Goal: Information Seeking & Learning: Learn about a topic

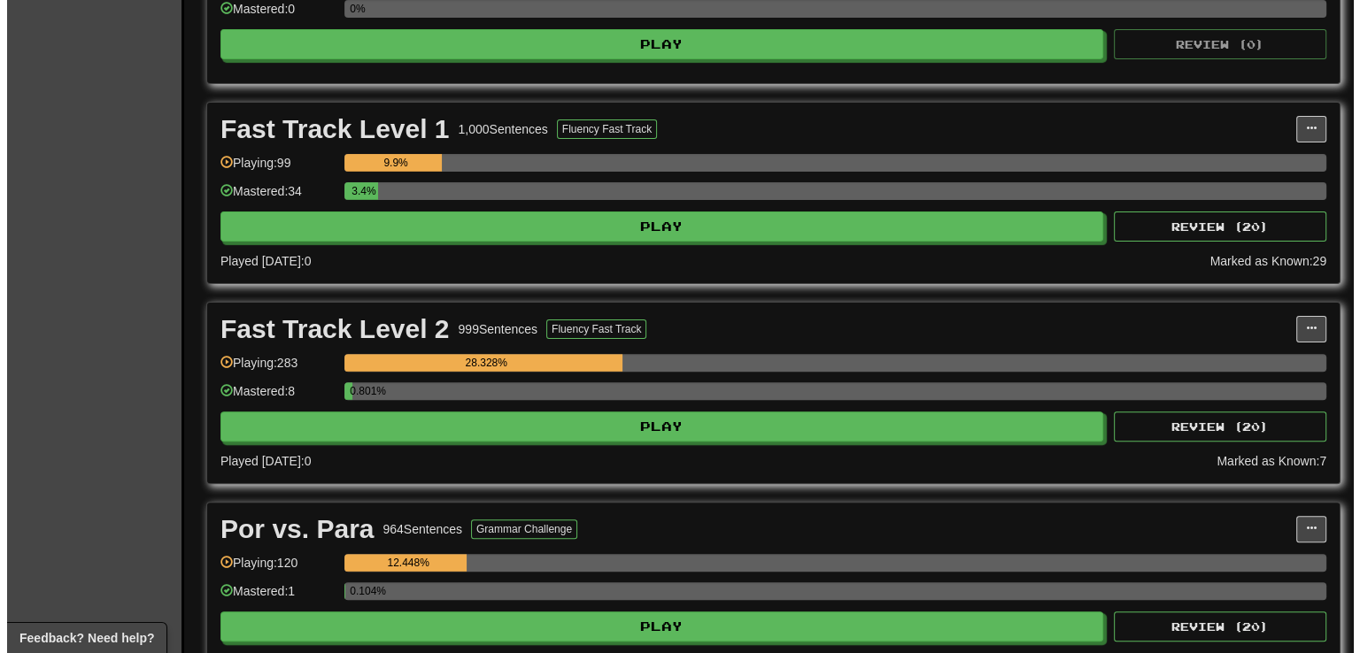
scroll to position [528, 0]
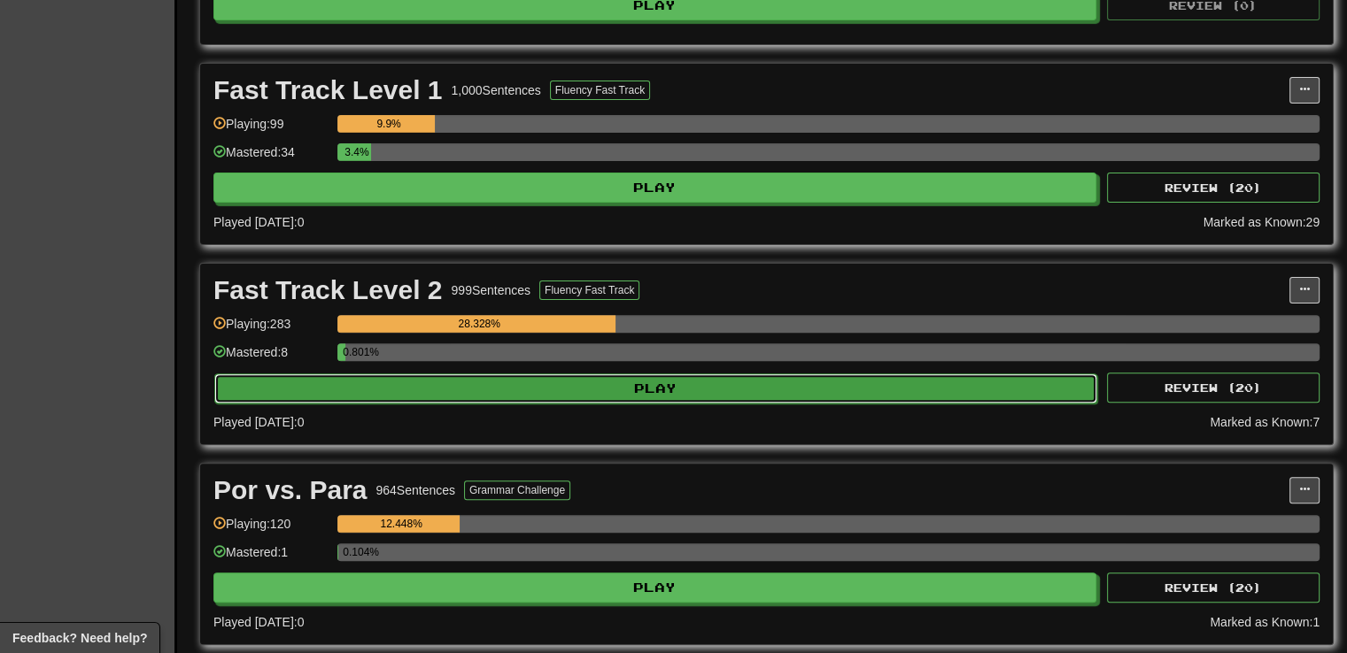
click at [715, 390] on button "Play" at bounding box center [655, 389] width 883 height 30
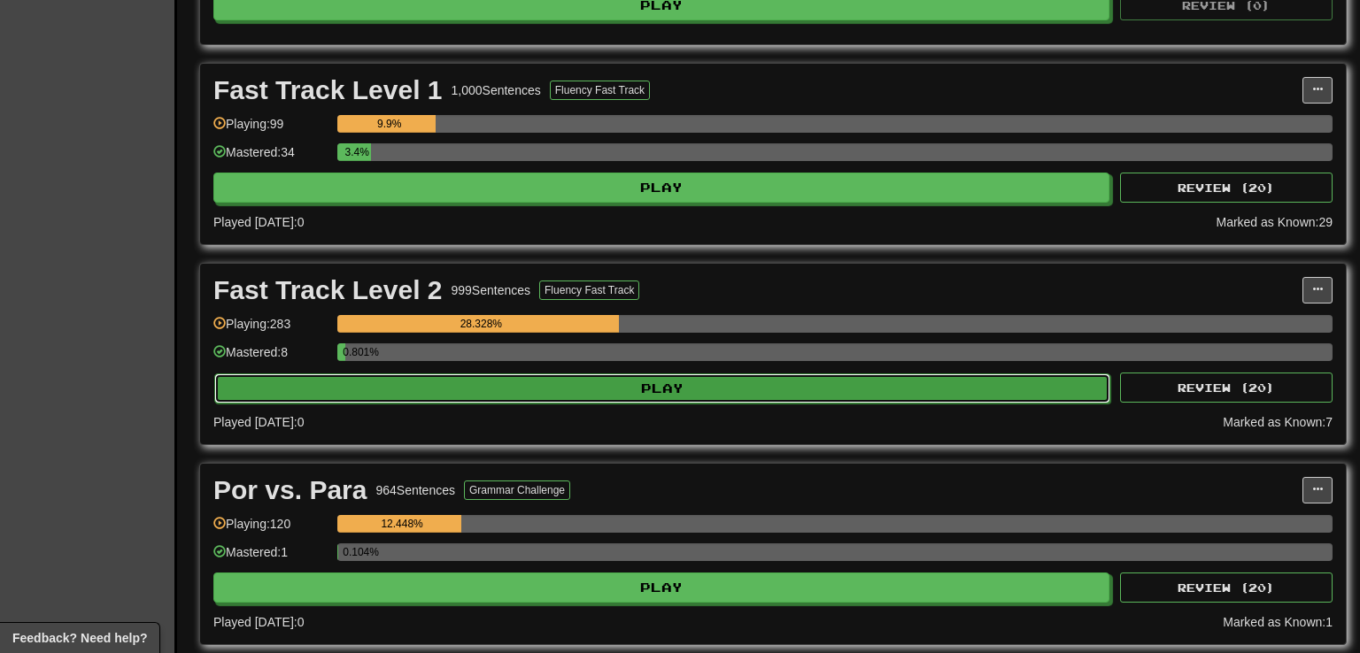
select select "**"
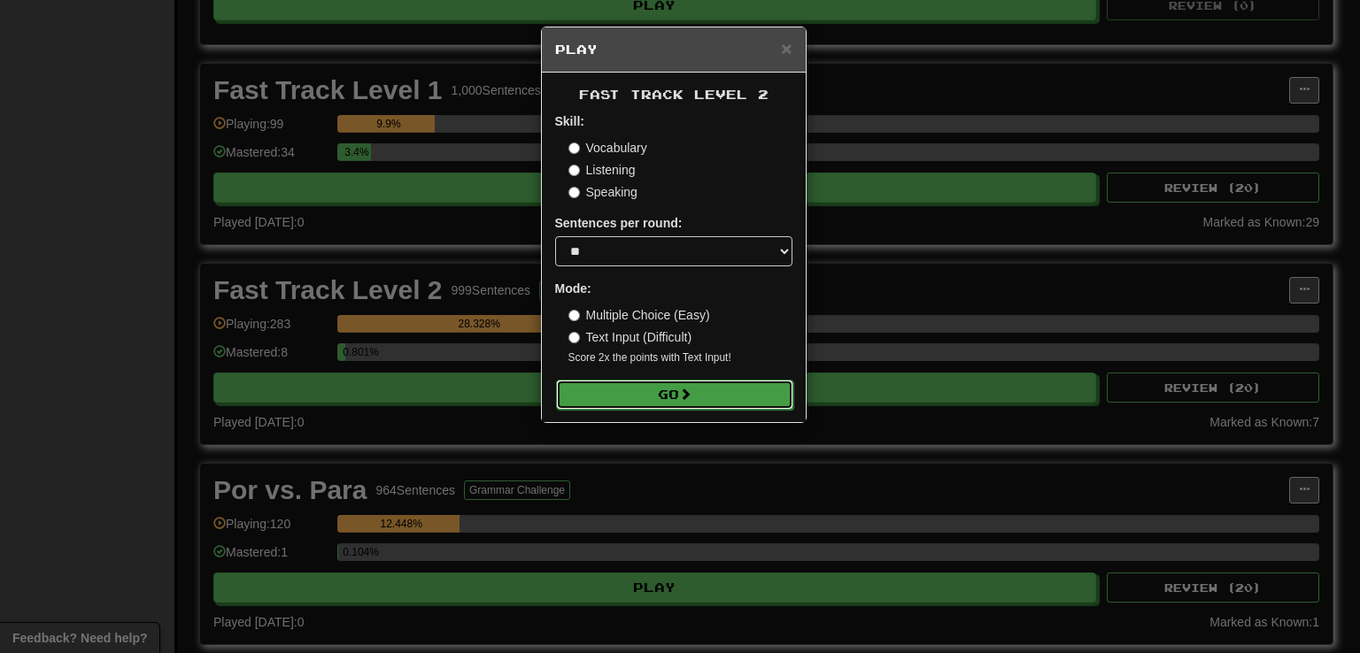
click at [714, 392] on button "Go" at bounding box center [674, 395] width 237 height 30
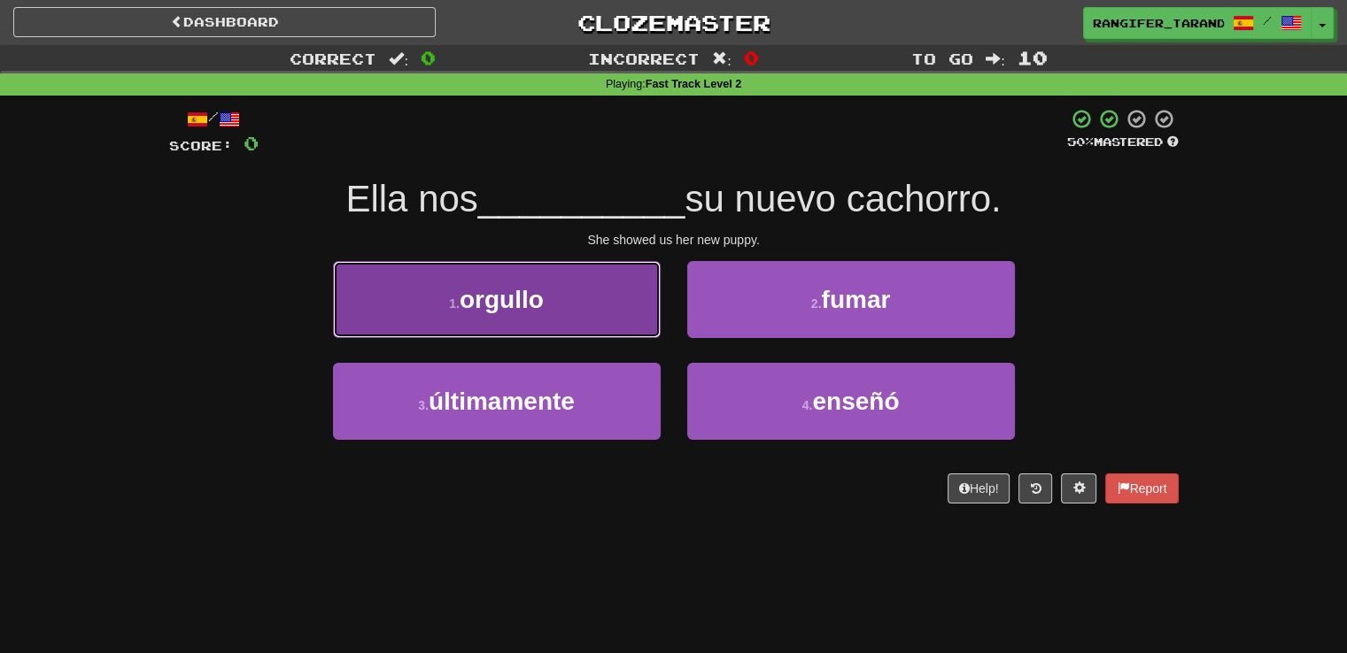
click at [551, 333] on button "1 . orgullo" at bounding box center [497, 299] width 328 height 77
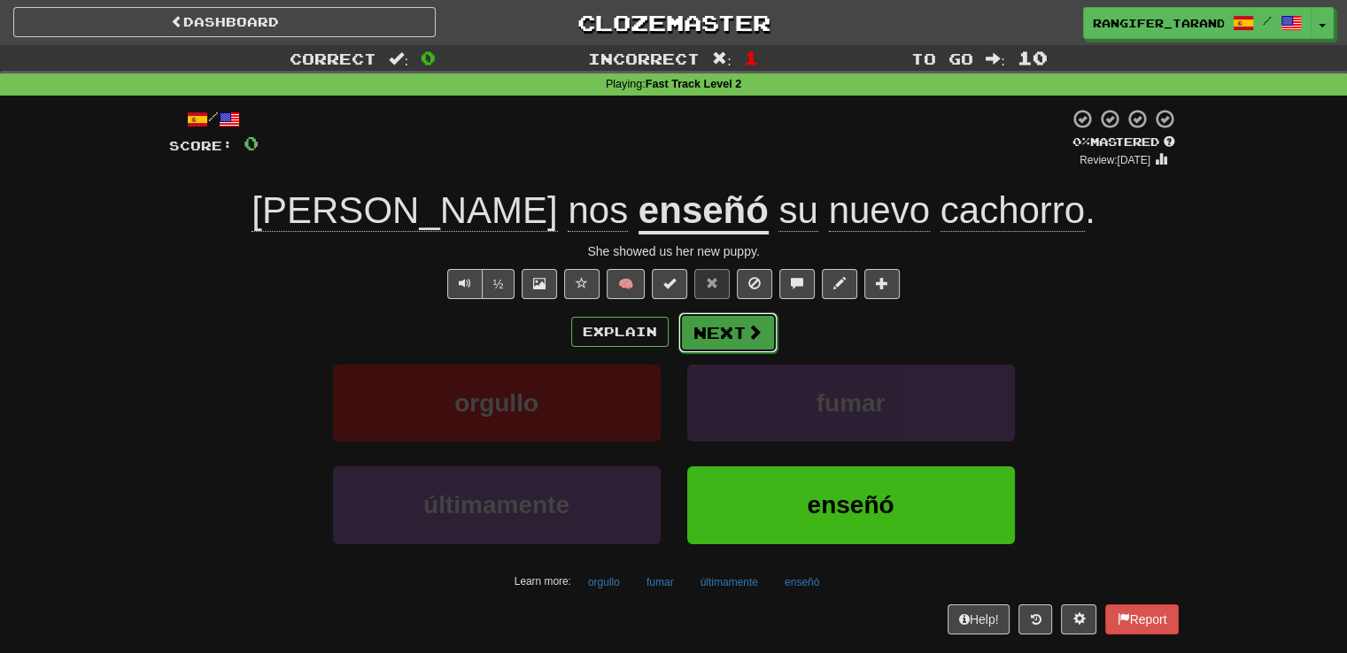
click at [712, 326] on button "Next" at bounding box center [727, 333] width 99 height 41
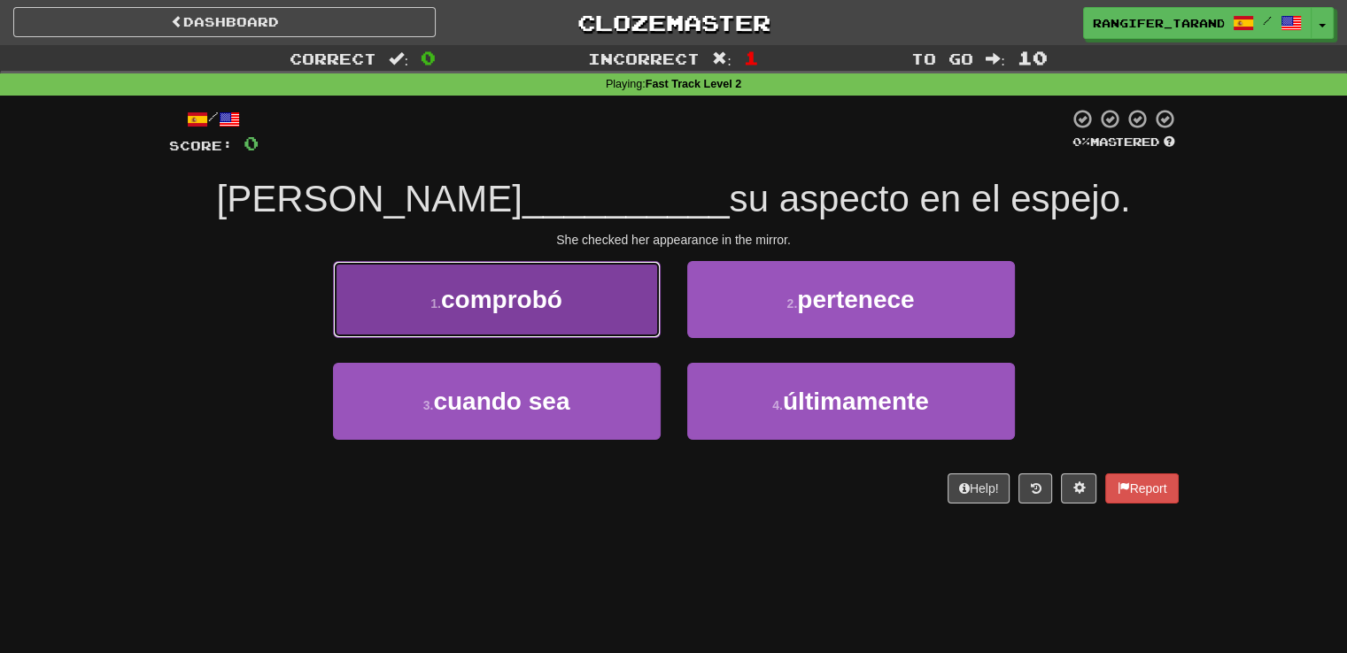
click at [636, 322] on button "1 . comprobó" at bounding box center [497, 299] width 328 height 77
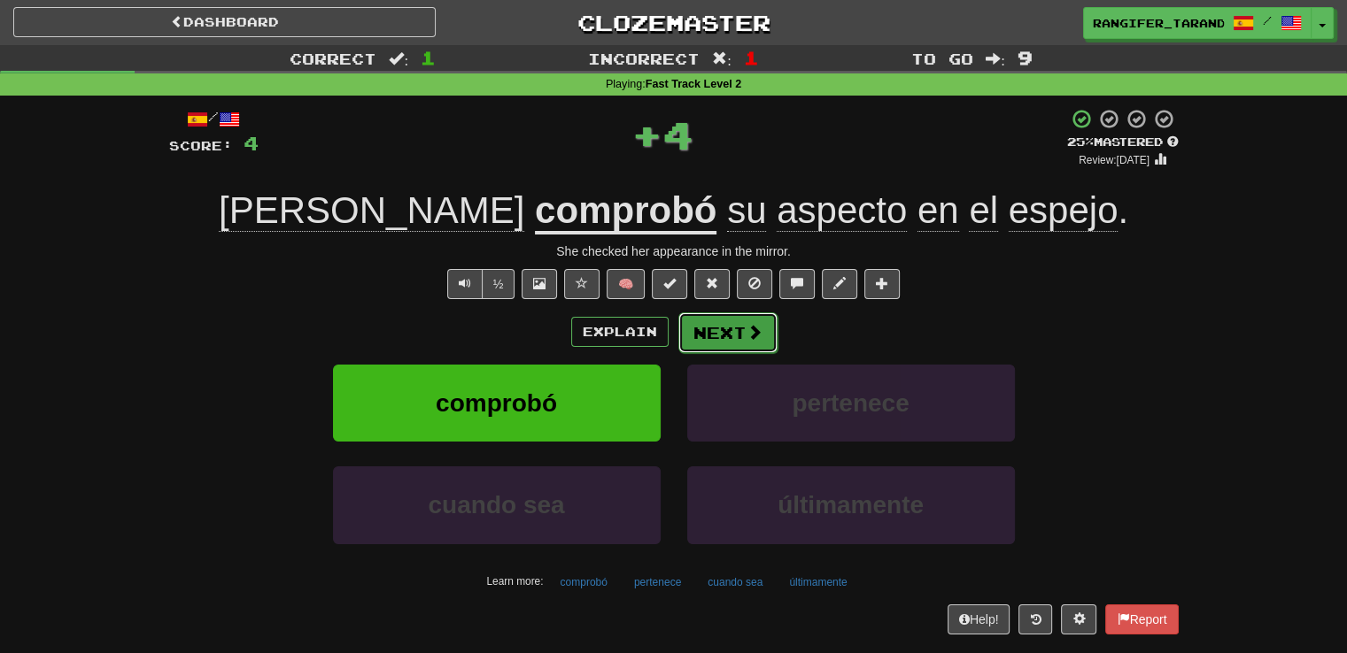
click at [723, 337] on button "Next" at bounding box center [727, 333] width 99 height 41
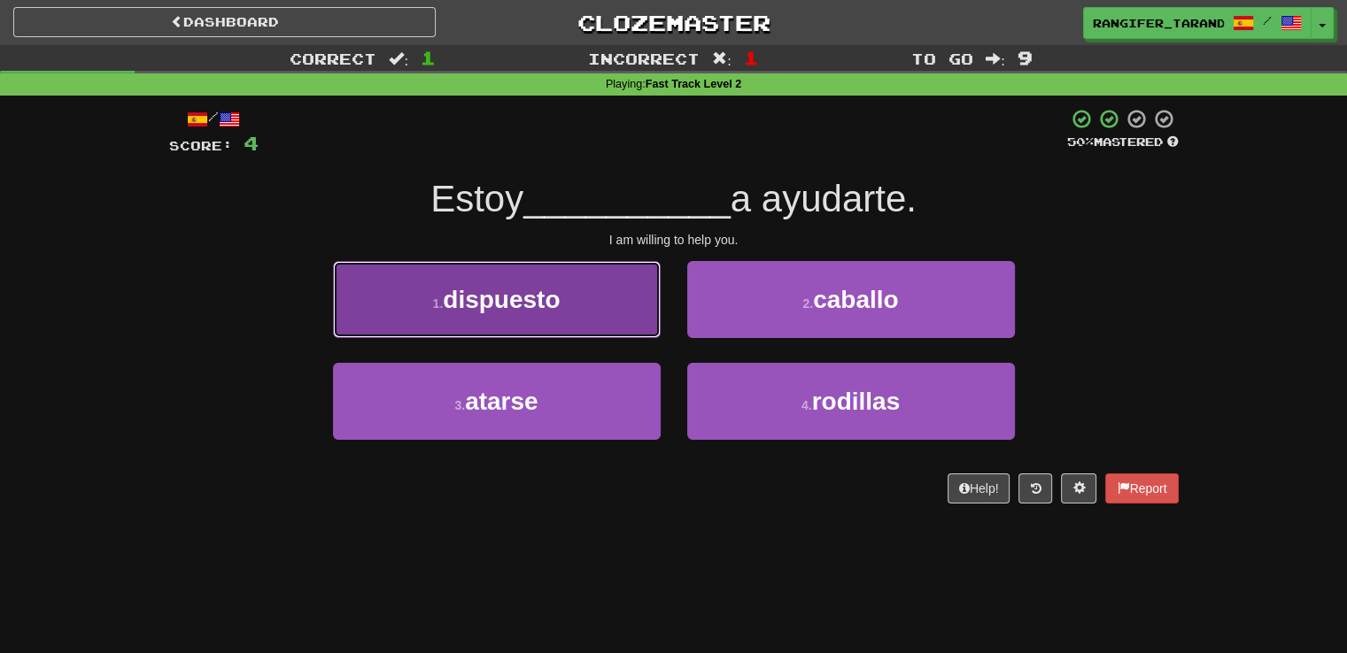
click at [599, 330] on button "1 . dispuesto" at bounding box center [497, 299] width 328 height 77
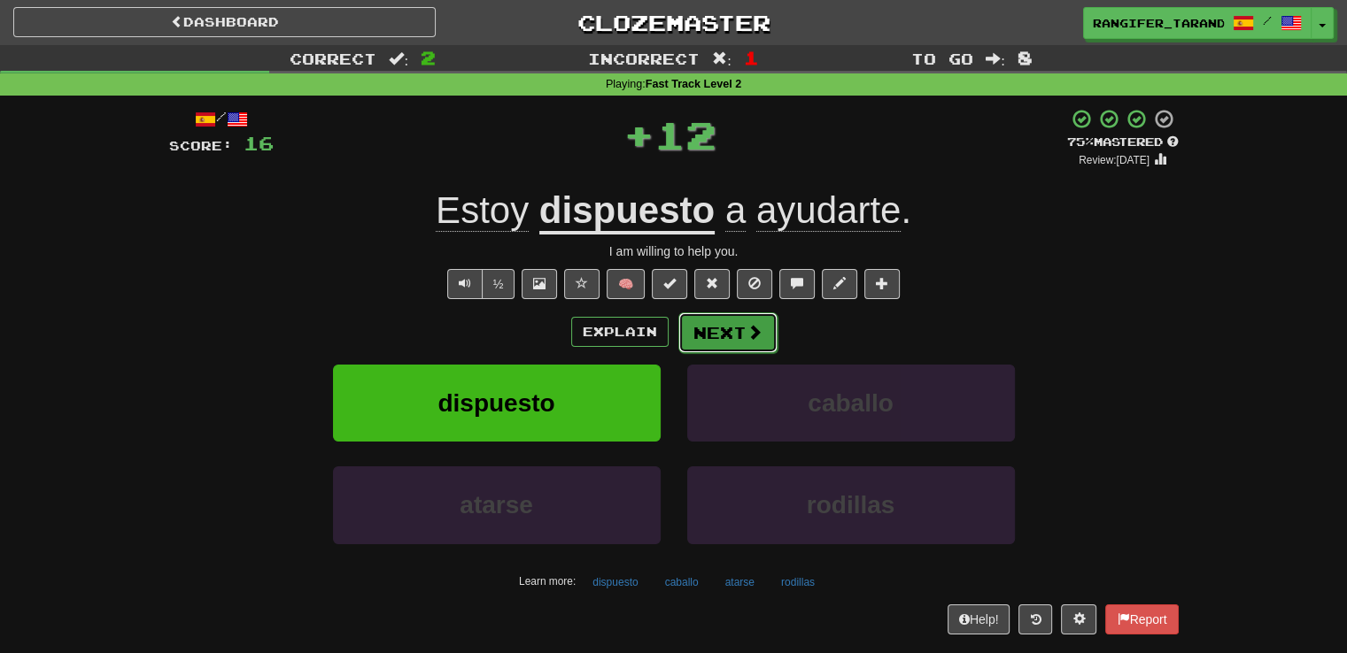
click at [758, 336] on span at bounding box center [754, 332] width 16 height 16
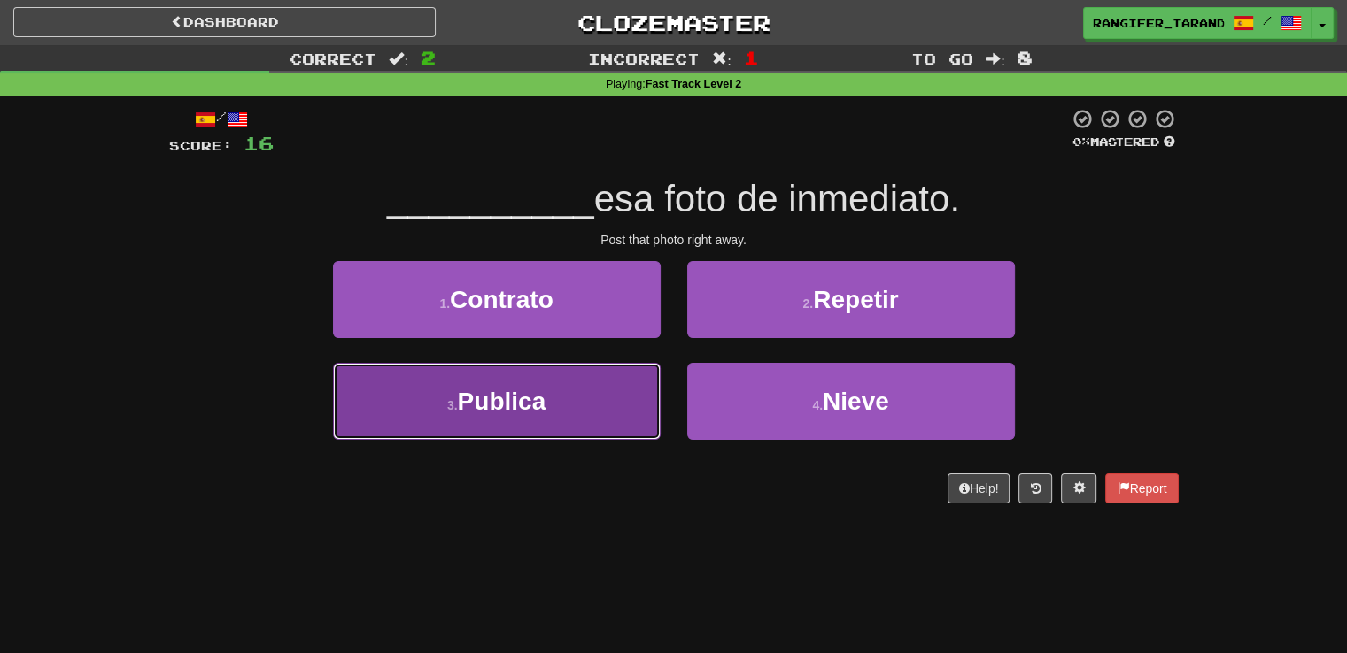
click at [626, 405] on button "3 . Publica" at bounding box center [497, 401] width 328 height 77
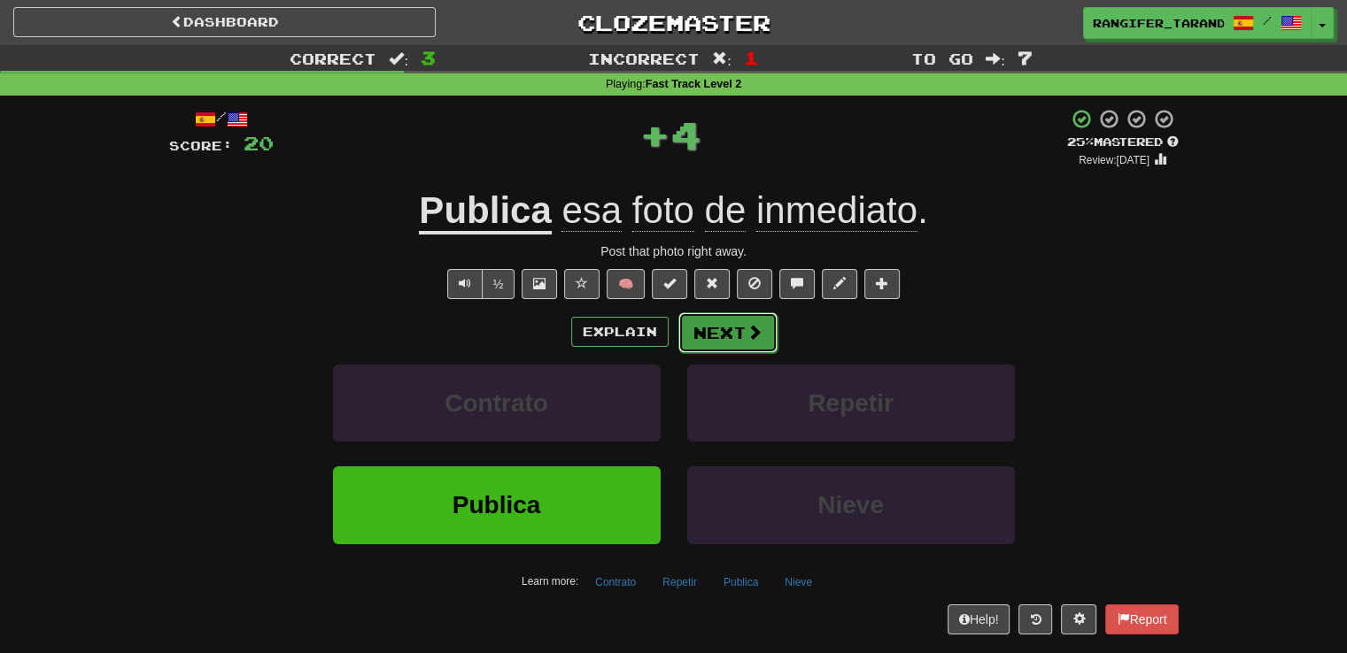
click at [754, 328] on span at bounding box center [754, 332] width 16 height 16
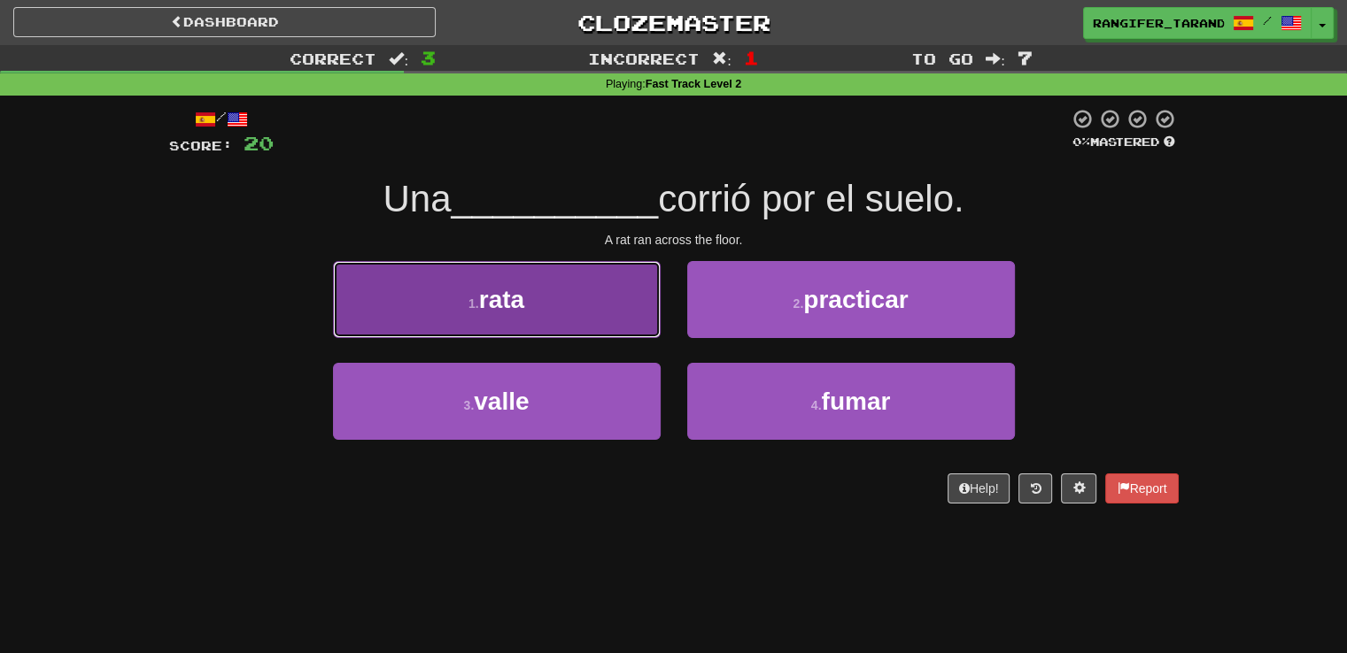
click at [614, 313] on button "1 . rata" at bounding box center [497, 299] width 328 height 77
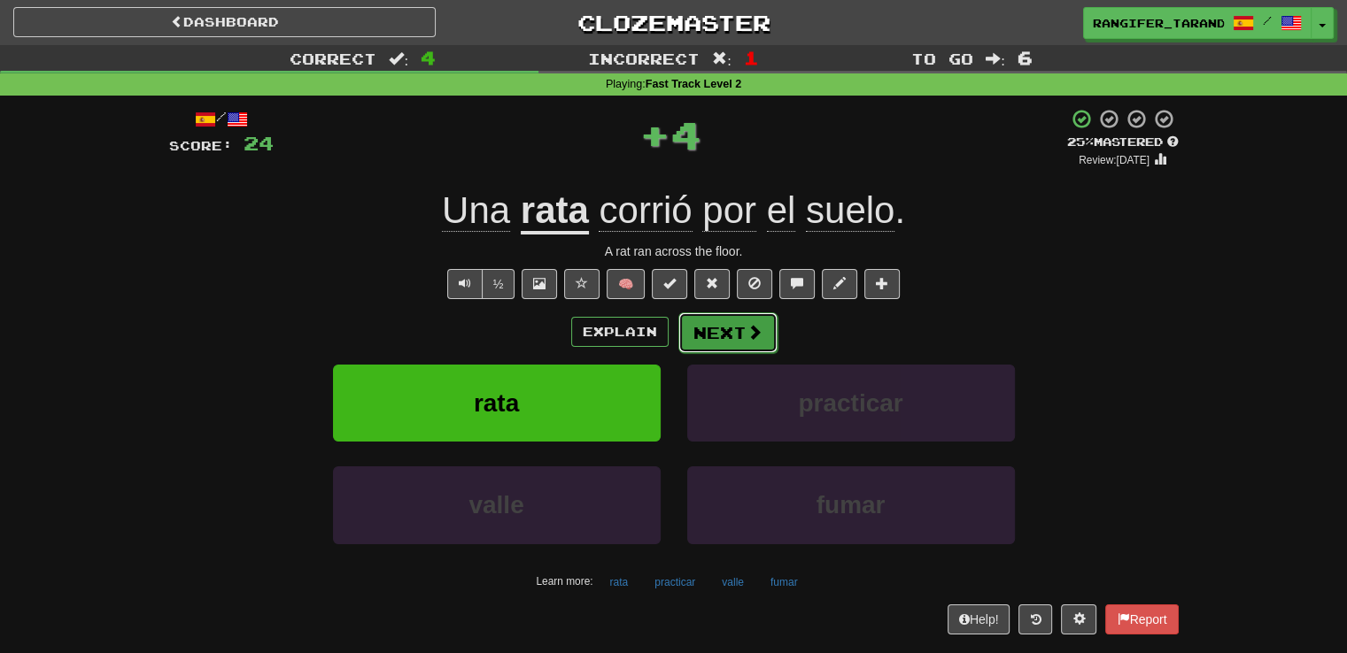
click at [717, 322] on button "Next" at bounding box center [727, 333] width 99 height 41
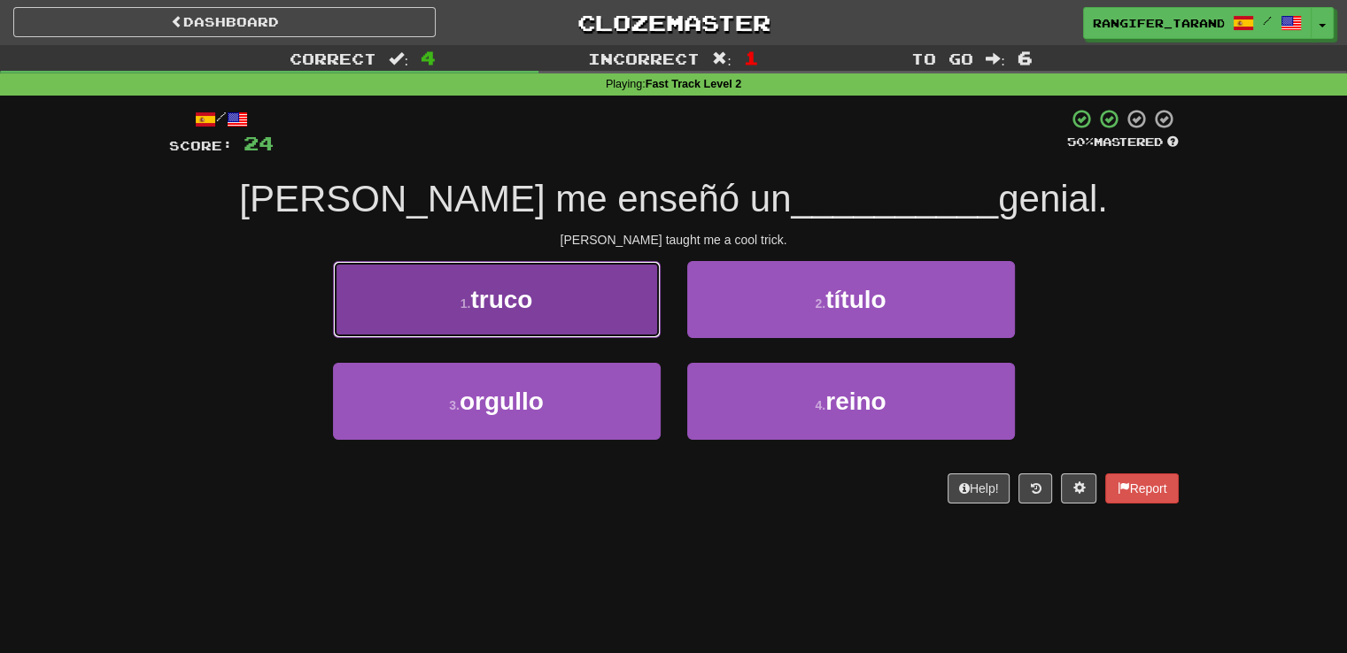
click at [591, 320] on button "1 . truco" at bounding box center [497, 299] width 328 height 77
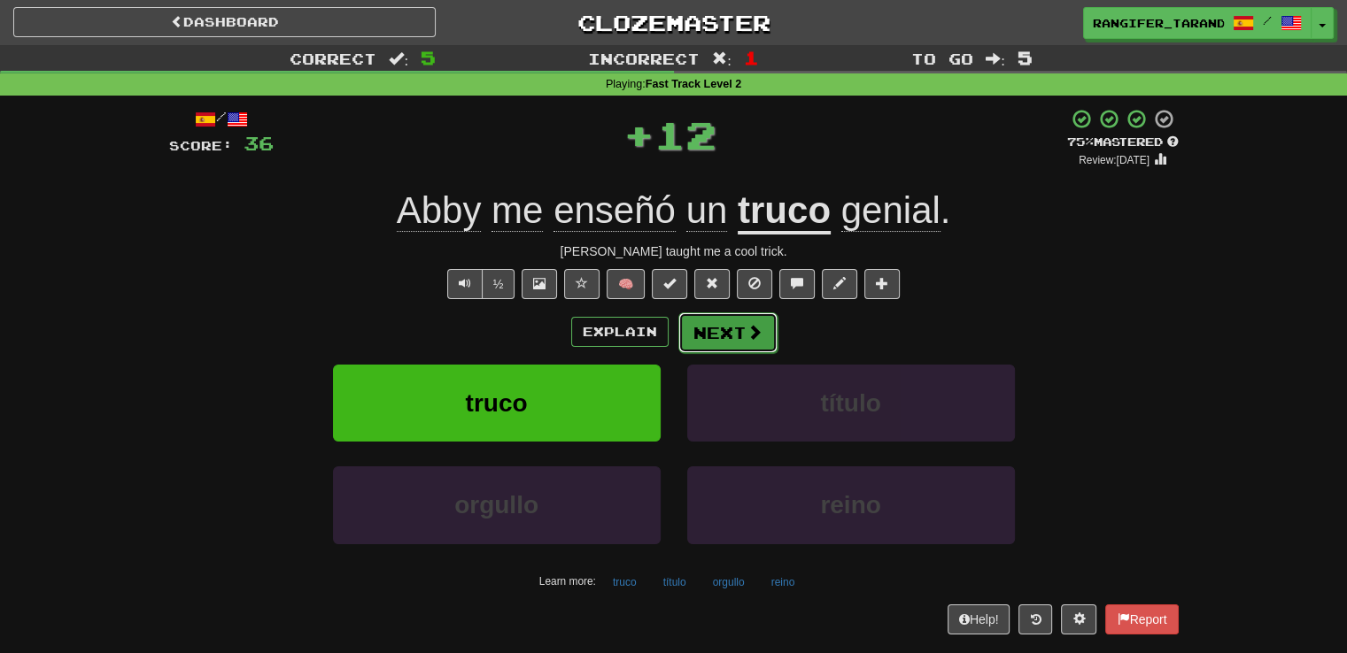
click at [720, 326] on button "Next" at bounding box center [727, 333] width 99 height 41
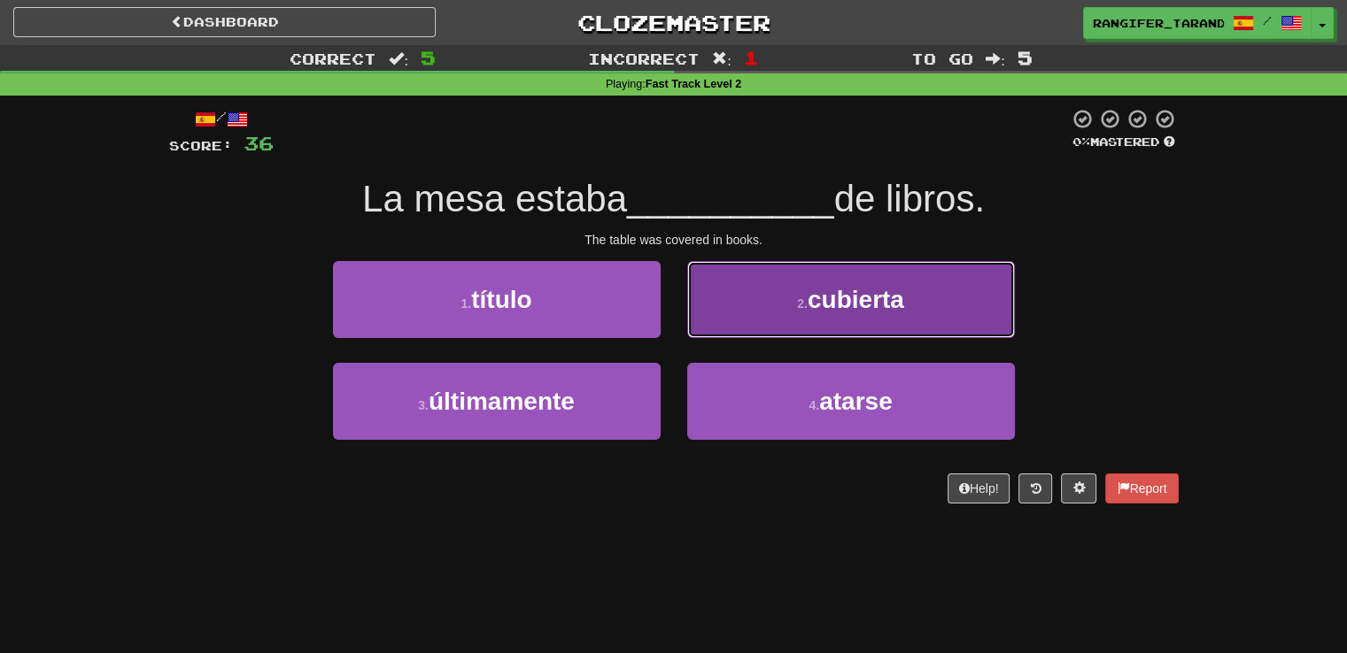
click at [722, 330] on button "2 . cubierta" at bounding box center [851, 299] width 328 height 77
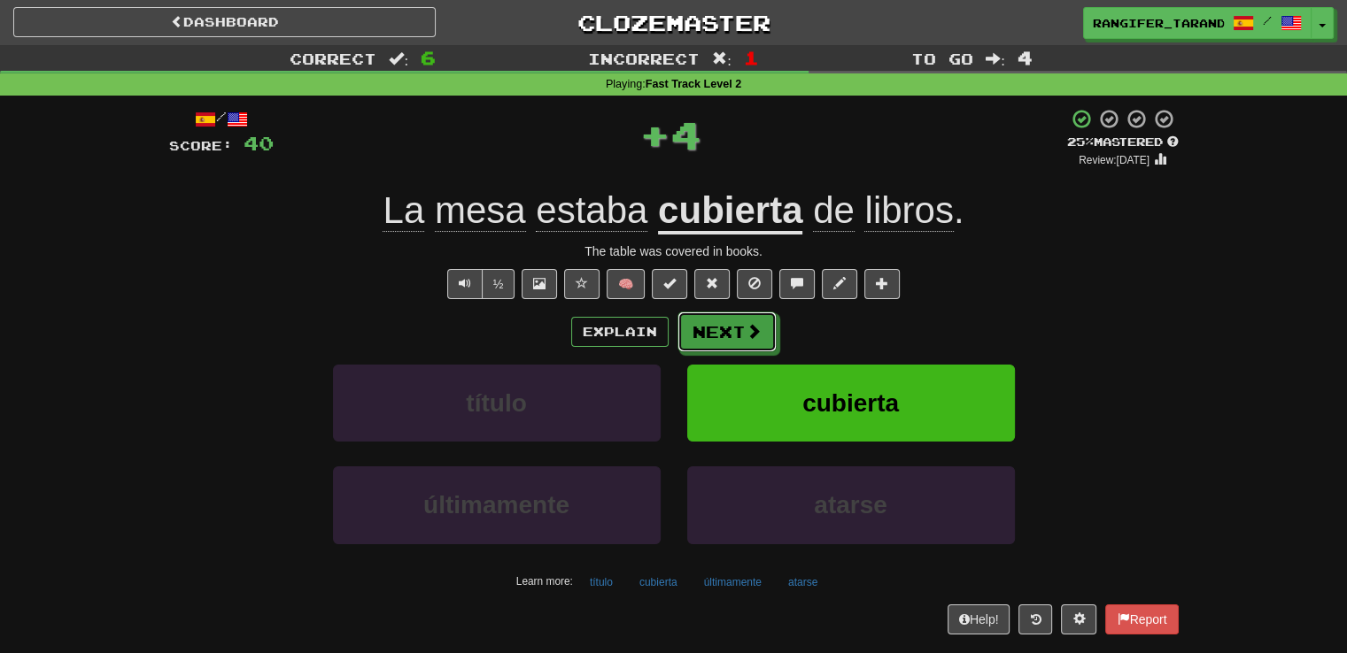
click at [722, 330] on button "Next" at bounding box center [726, 332] width 99 height 41
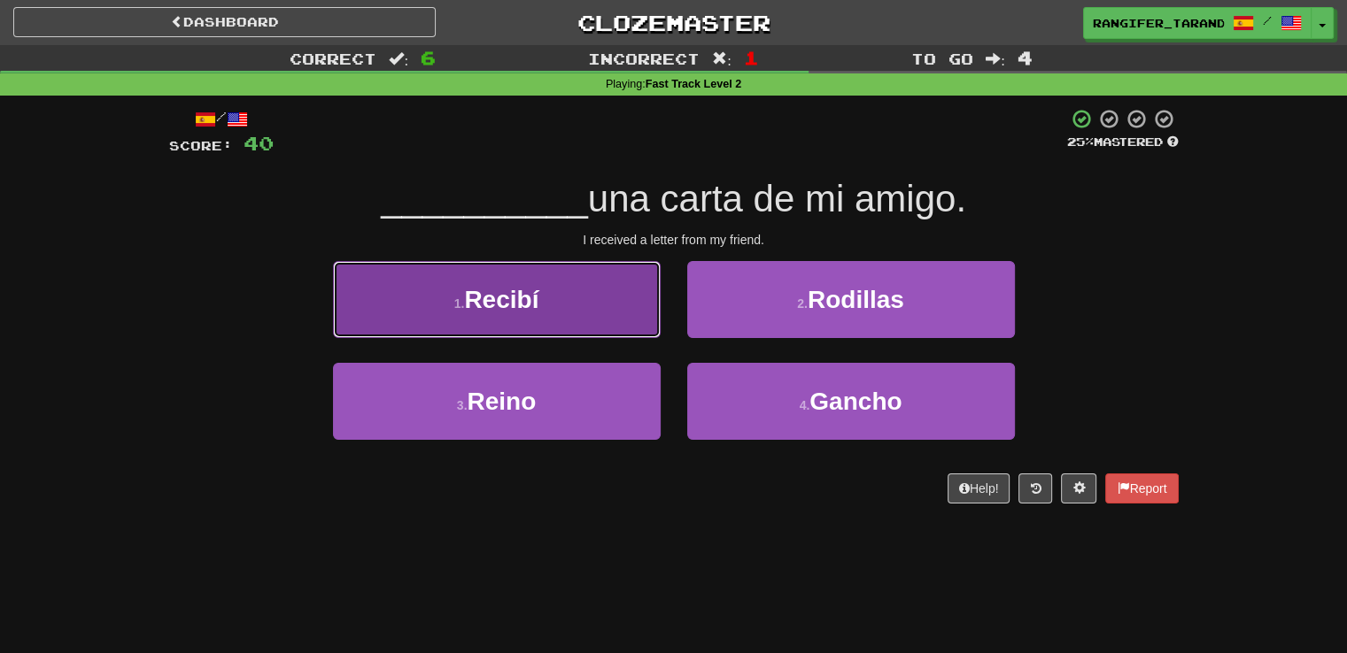
click at [629, 314] on button "1 . Recibí" at bounding box center [497, 299] width 328 height 77
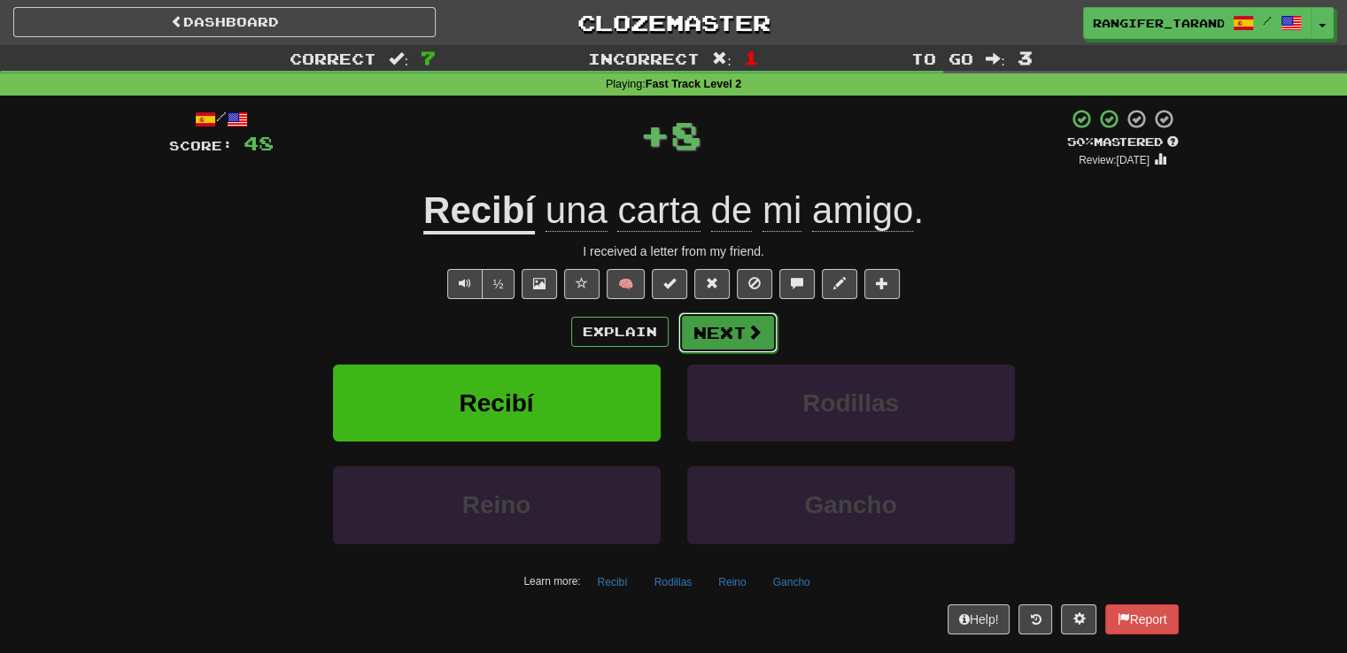
click at [724, 344] on button "Next" at bounding box center [727, 333] width 99 height 41
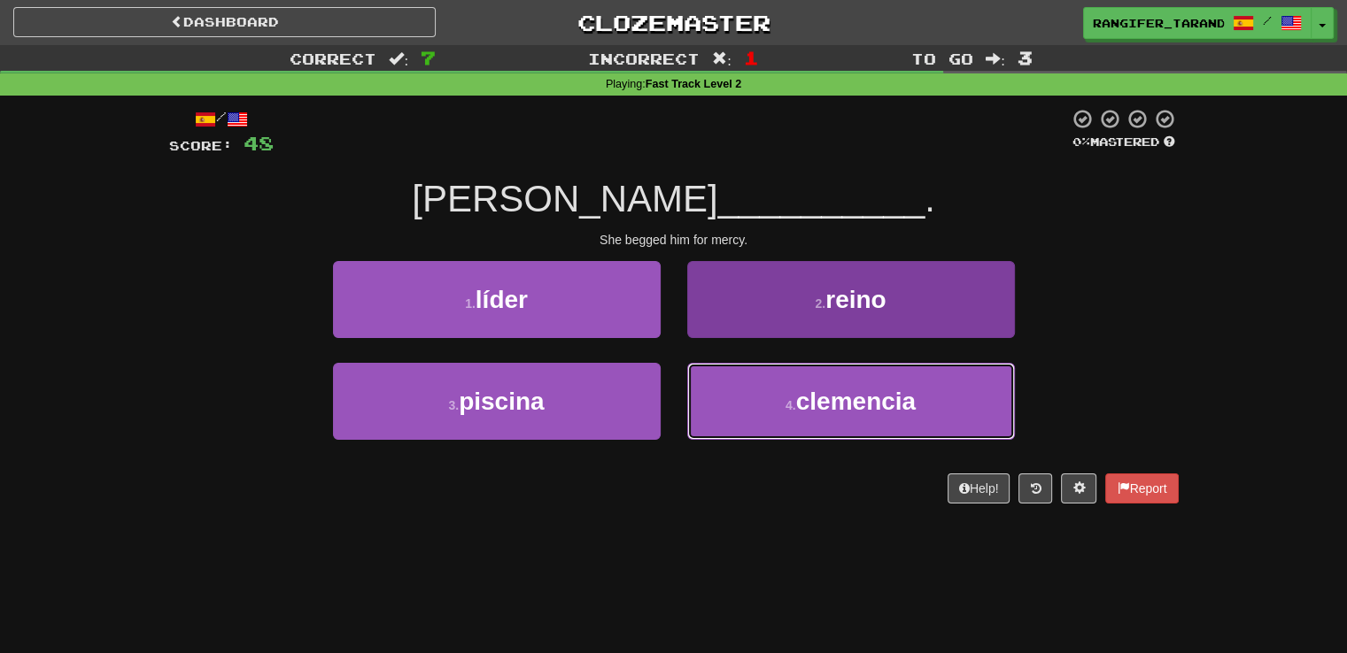
click at [751, 405] on button "4 . clemencia" at bounding box center [851, 401] width 328 height 77
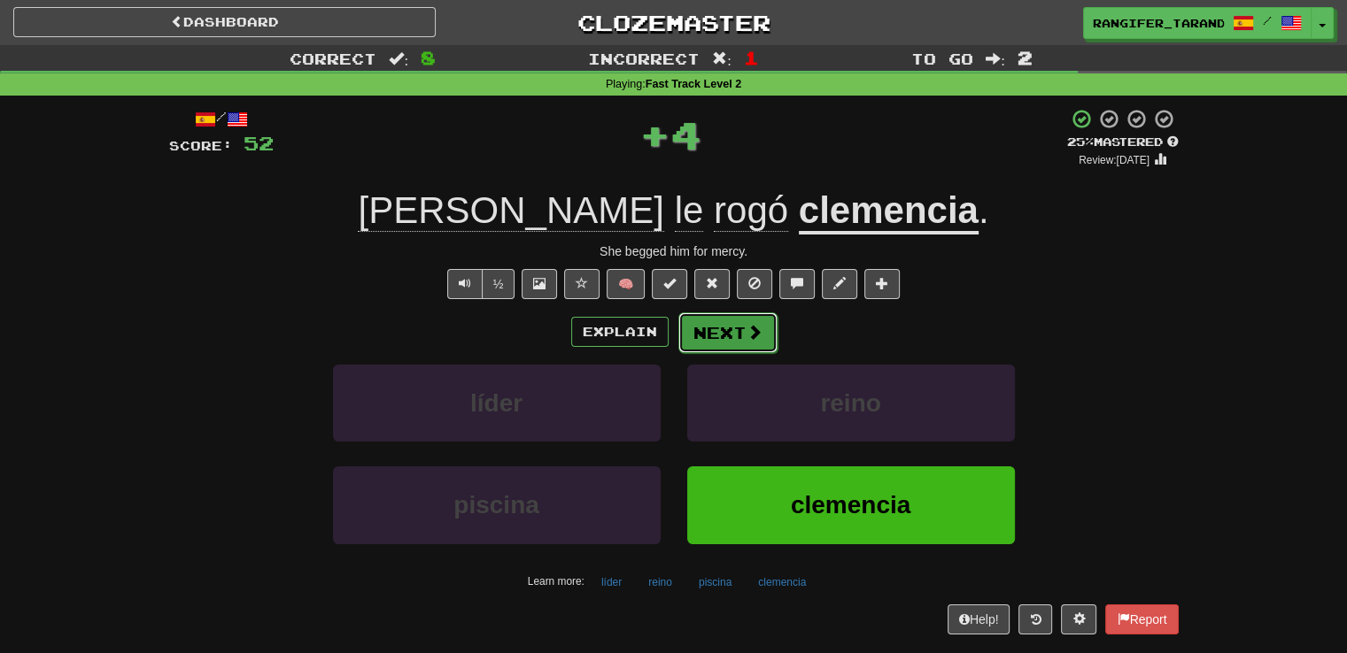
click at [720, 328] on button "Next" at bounding box center [727, 333] width 99 height 41
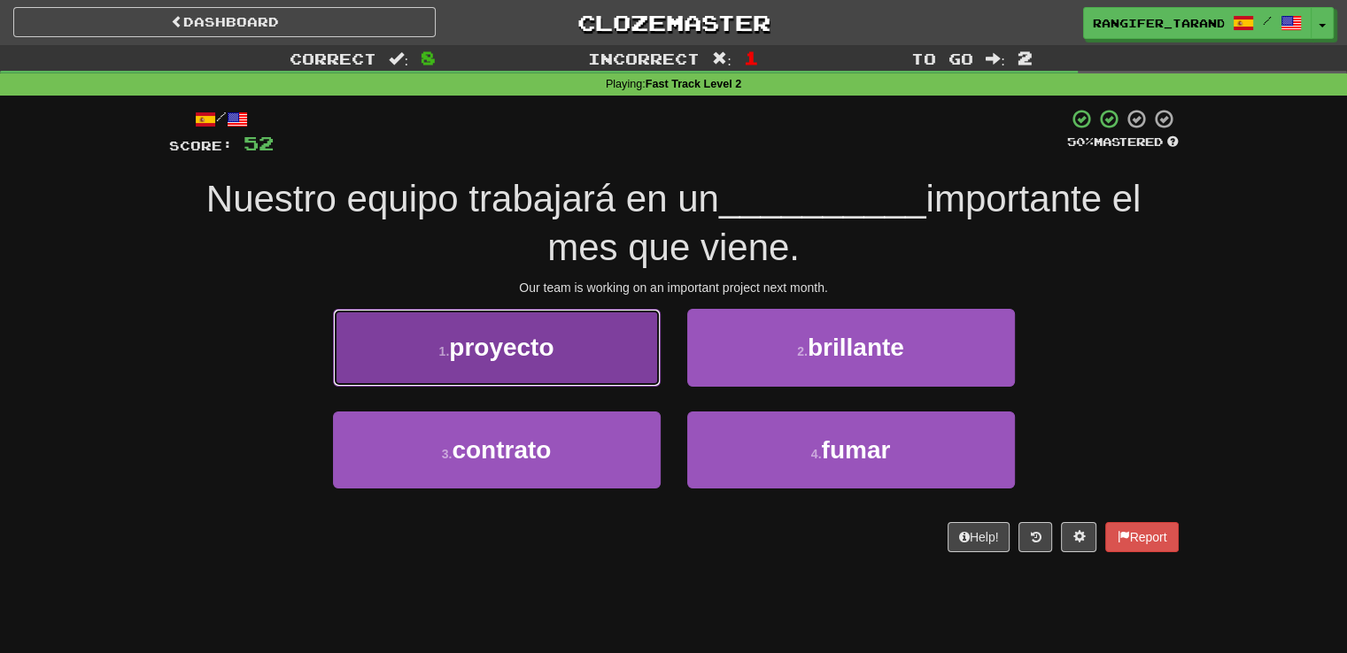
click at [630, 344] on button "1 . proyecto" at bounding box center [497, 347] width 328 height 77
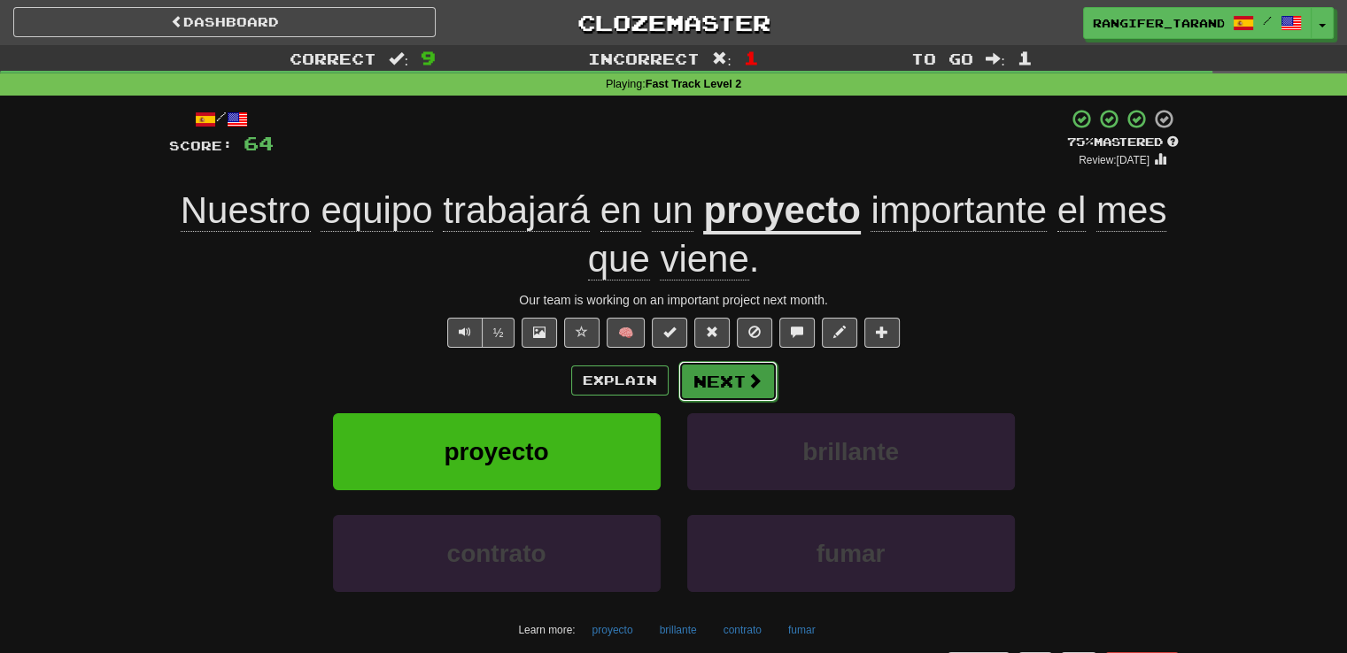
click at [752, 390] on button "Next" at bounding box center [727, 381] width 99 height 41
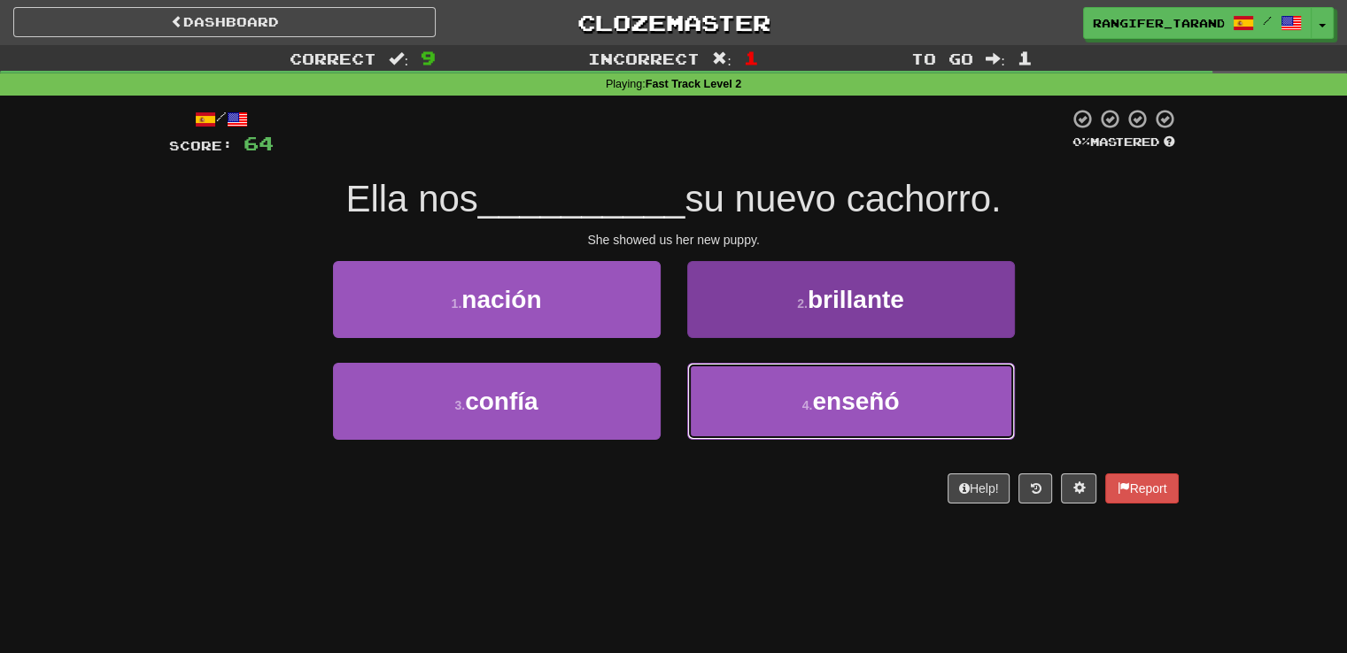
click at [732, 435] on button "4 . enseñó" at bounding box center [851, 401] width 328 height 77
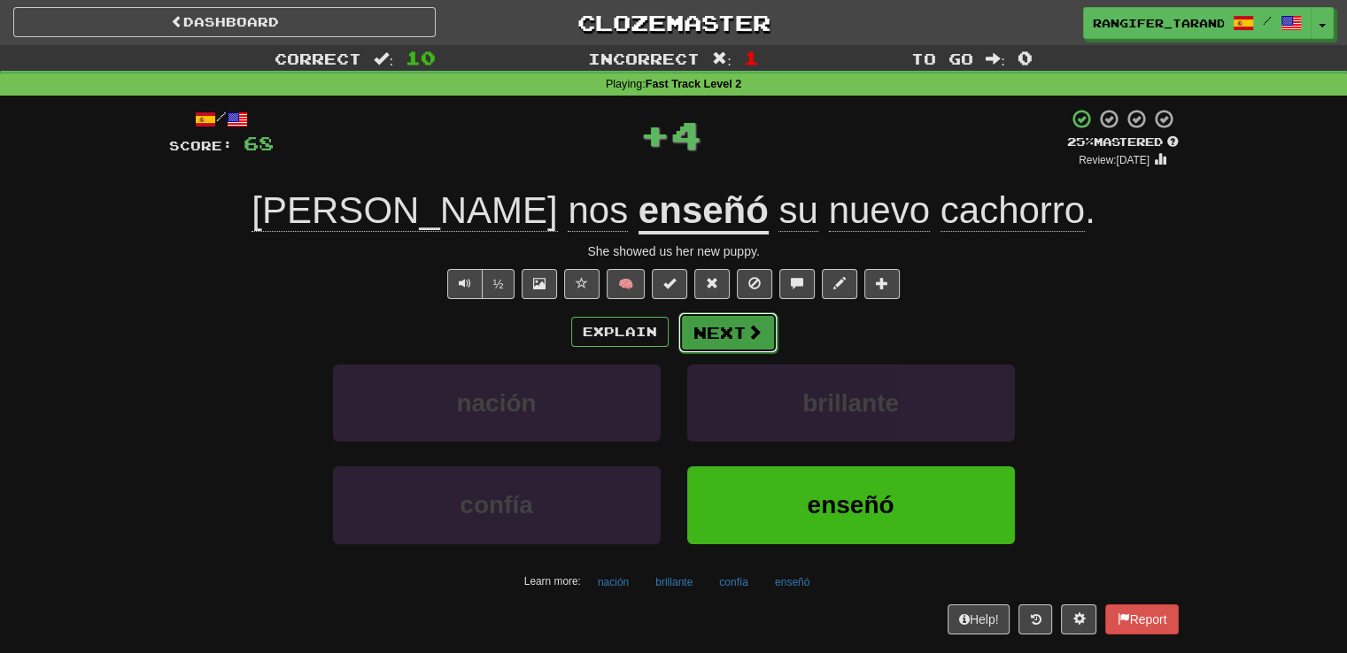
click at [722, 330] on button "Next" at bounding box center [727, 333] width 99 height 41
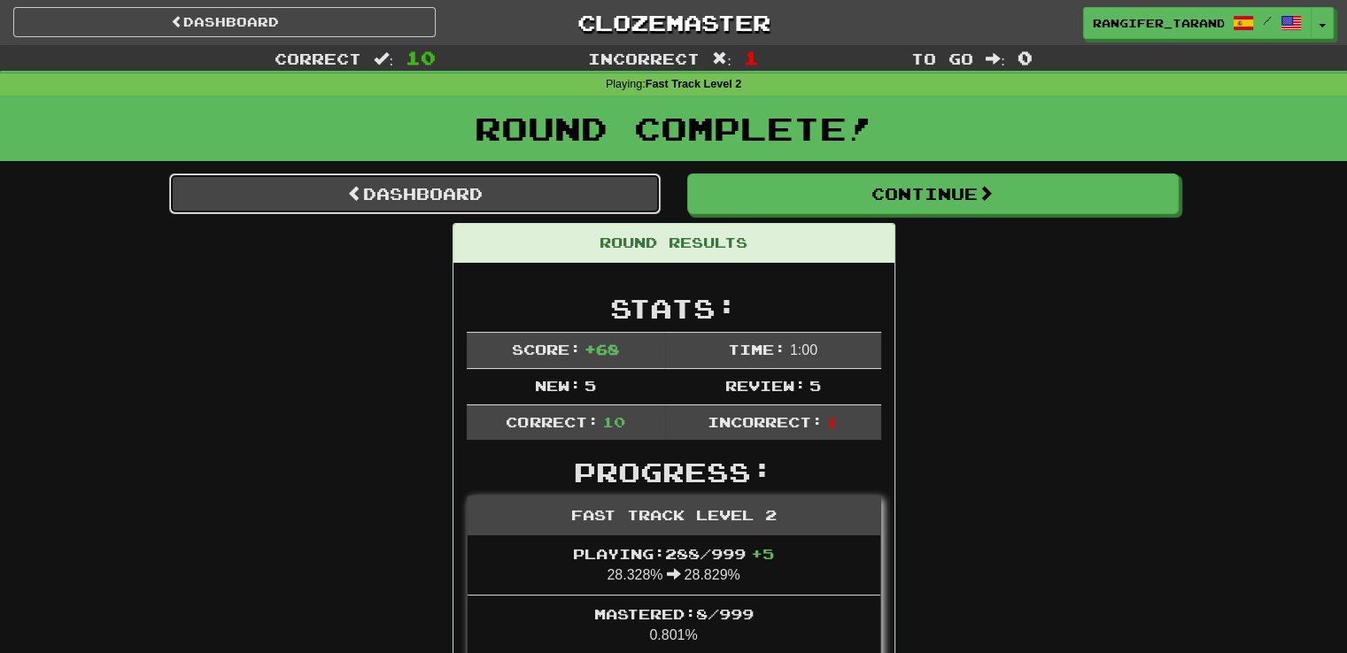
click at [568, 189] on link "Dashboard" at bounding box center [414, 194] width 491 height 41
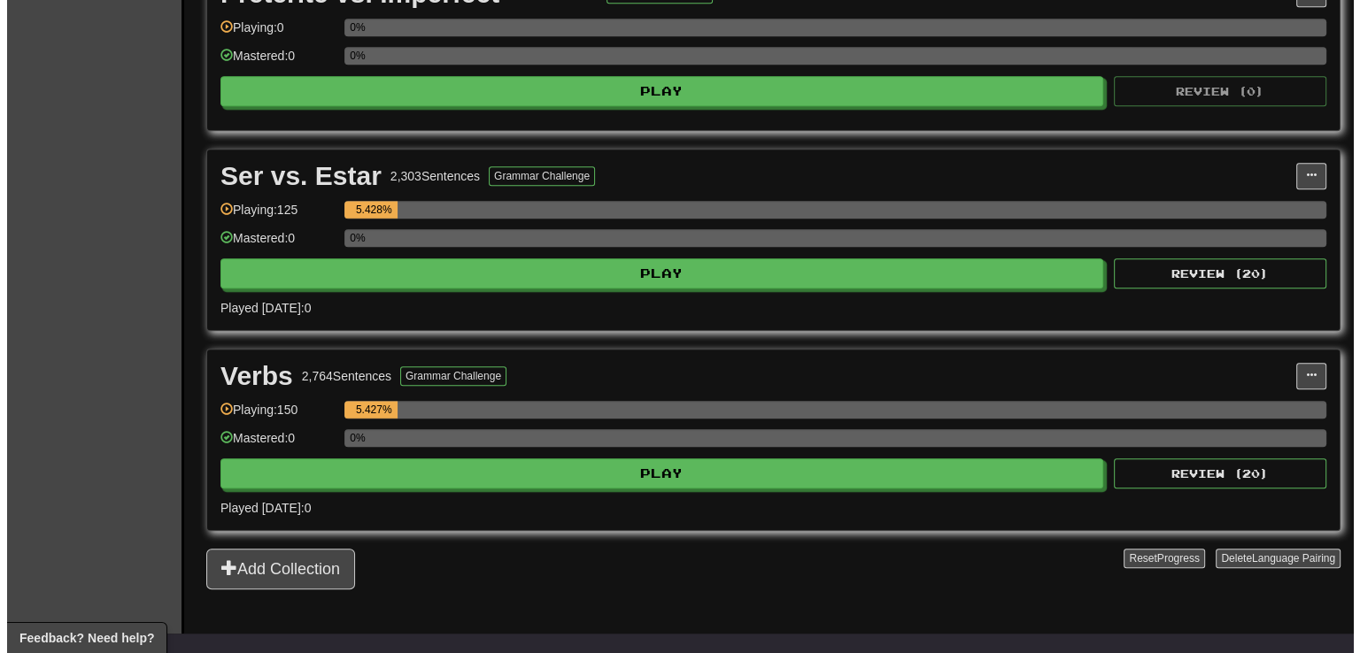
scroll to position [1437, 0]
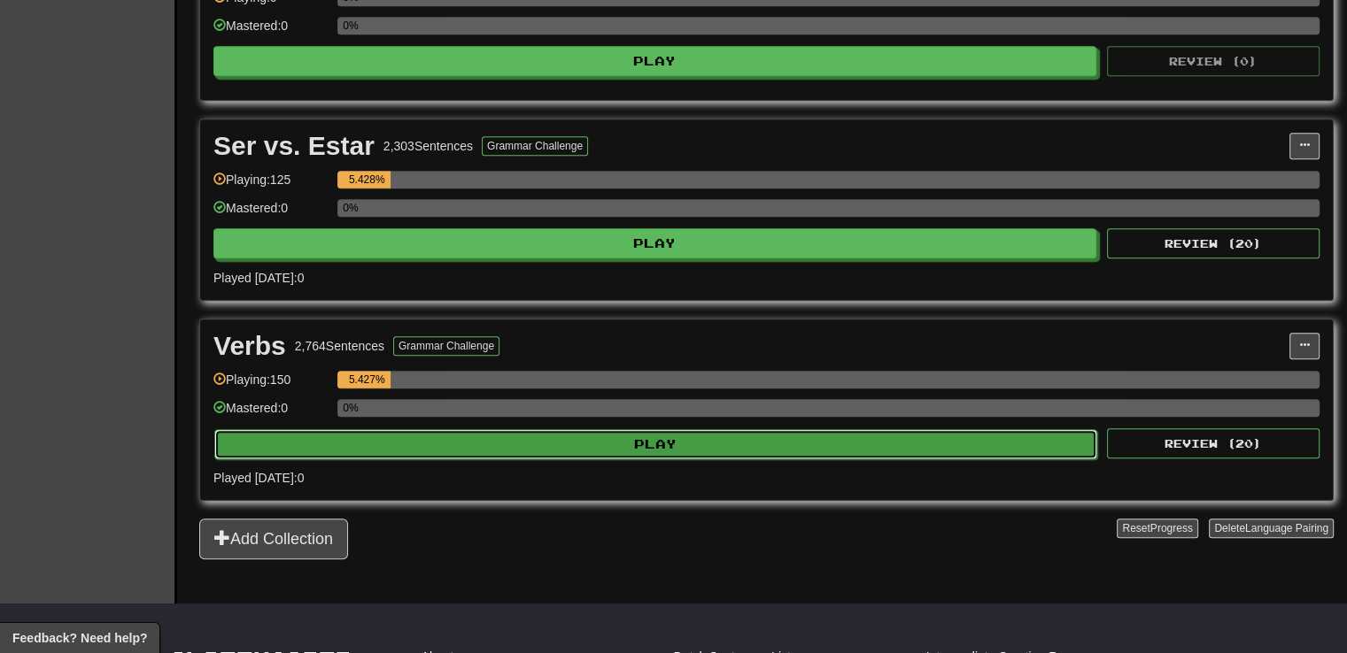
click at [723, 446] on button "Play" at bounding box center [655, 444] width 883 height 30
select select "**"
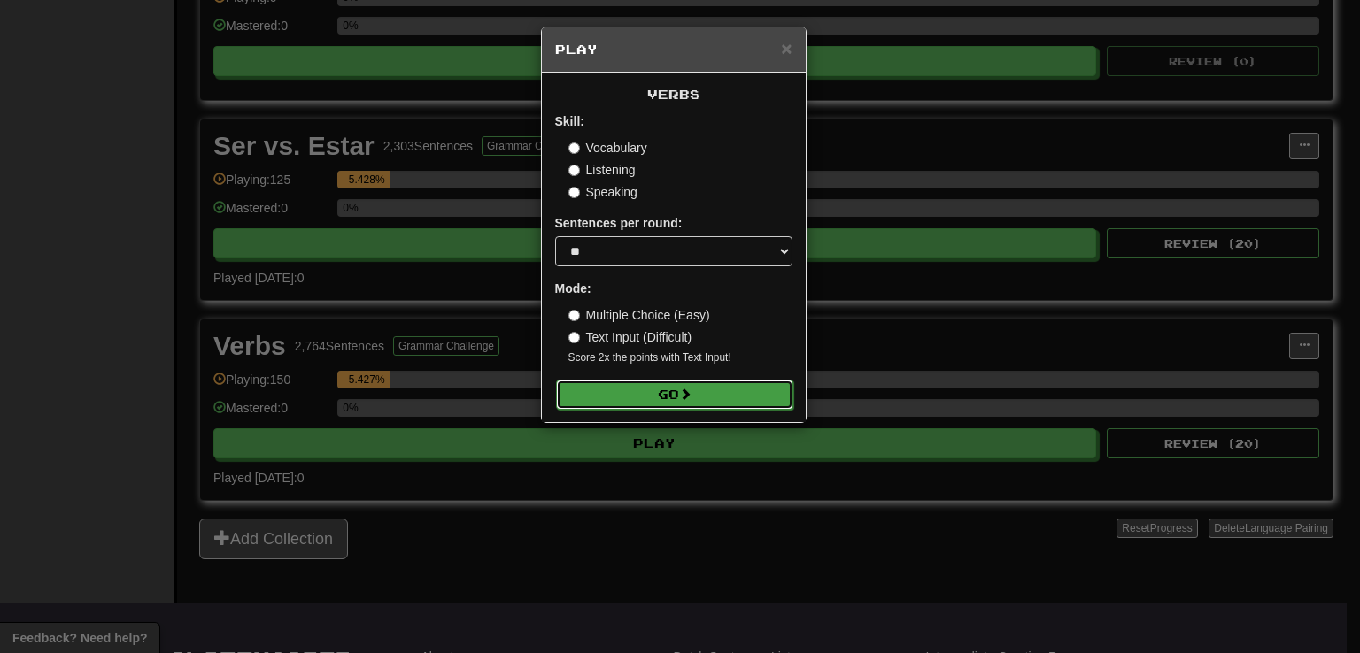
click at [713, 396] on button "Go" at bounding box center [674, 395] width 237 height 30
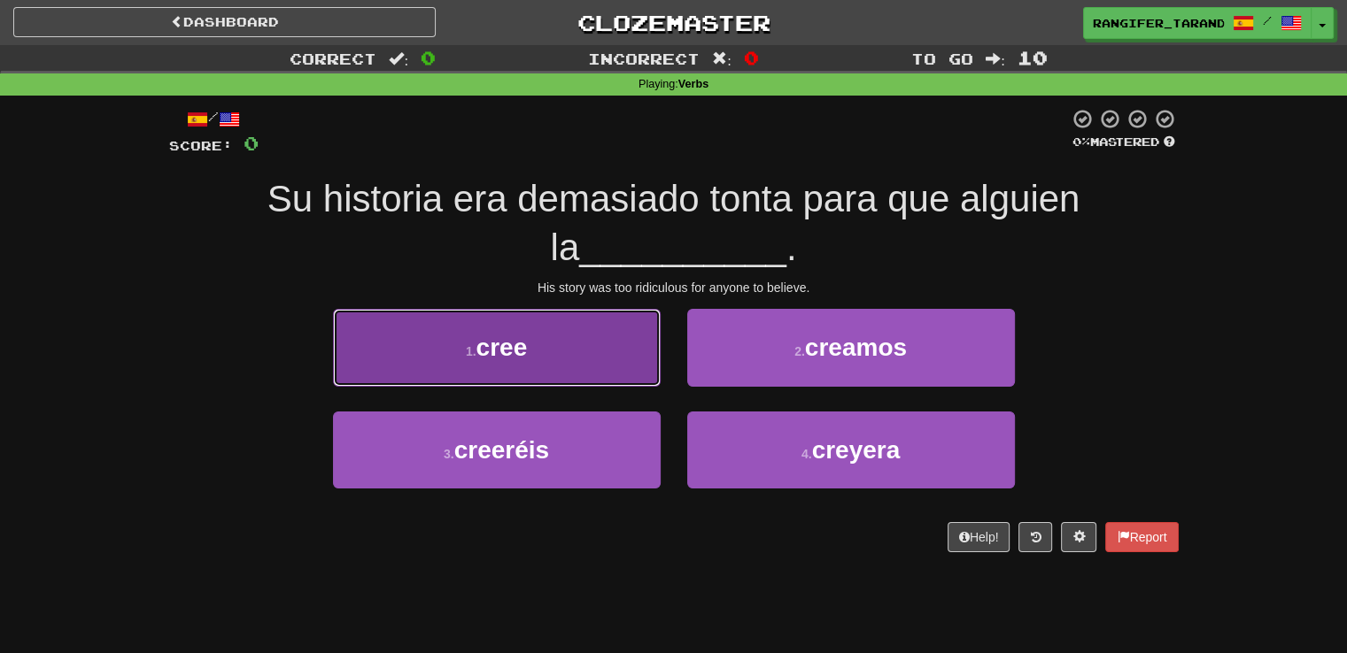
click at [583, 362] on button "1 . cree" at bounding box center [497, 347] width 328 height 77
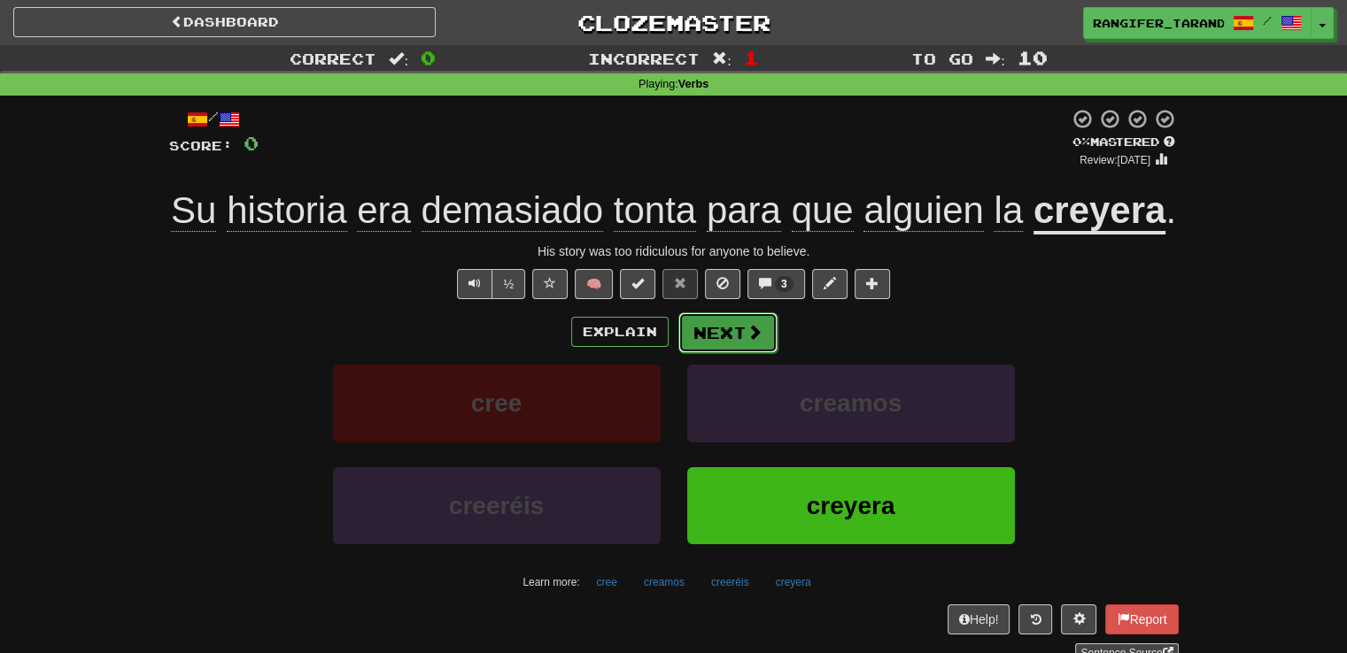
click at [707, 341] on button "Next" at bounding box center [727, 333] width 99 height 41
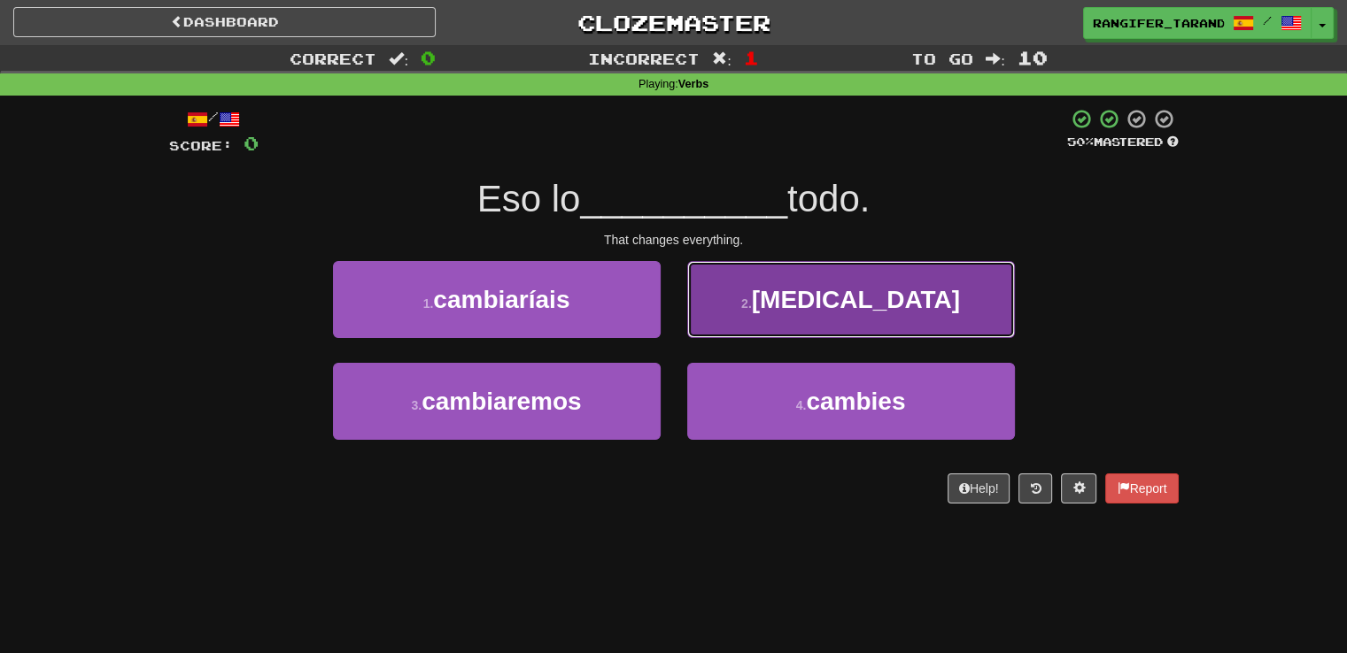
click at [737, 304] on button "2 . [MEDICAL_DATA]" at bounding box center [851, 299] width 328 height 77
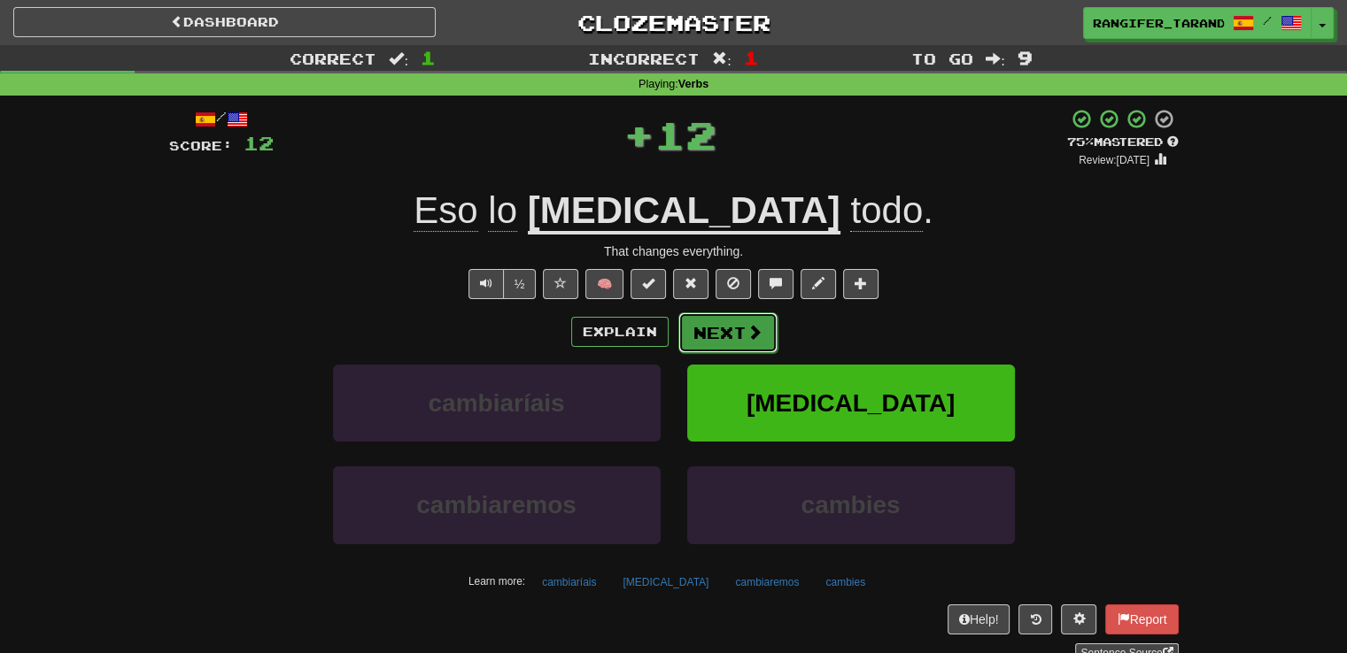
click at [732, 337] on button "Next" at bounding box center [727, 333] width 99 height 41
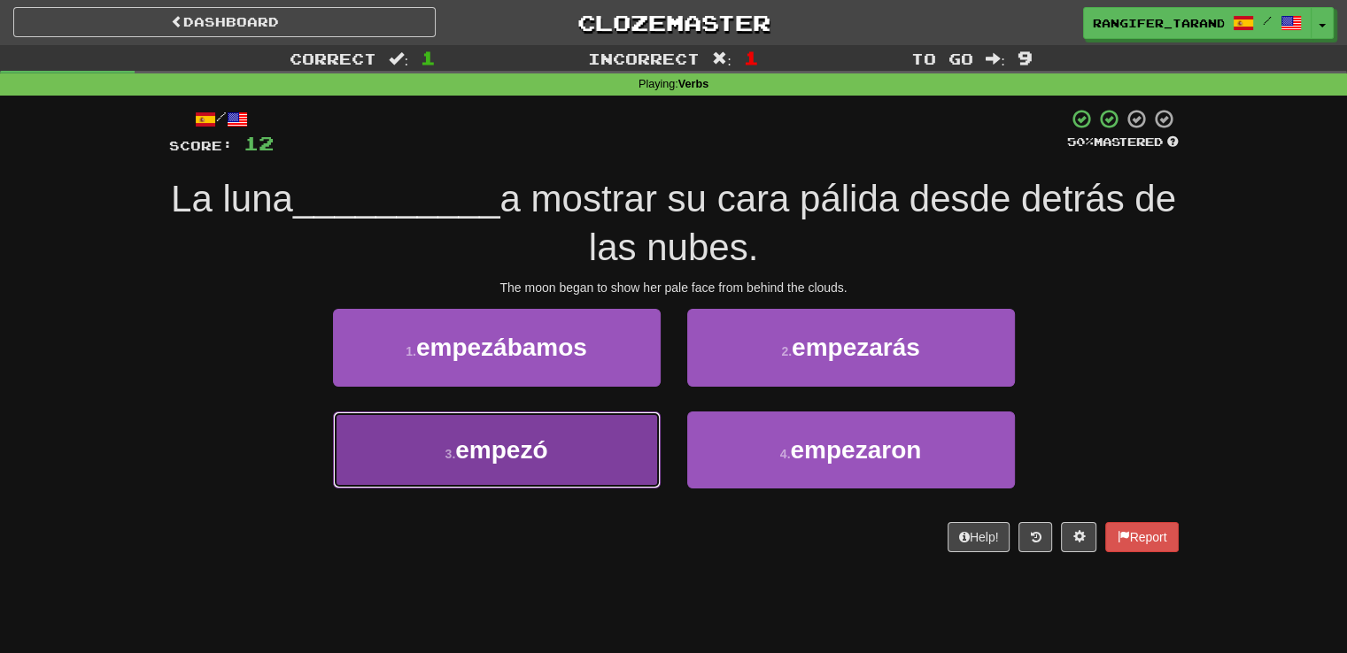
click at [629, 445] on button "3 . empezó" at bounding box center [497, 450] width 328 height 77
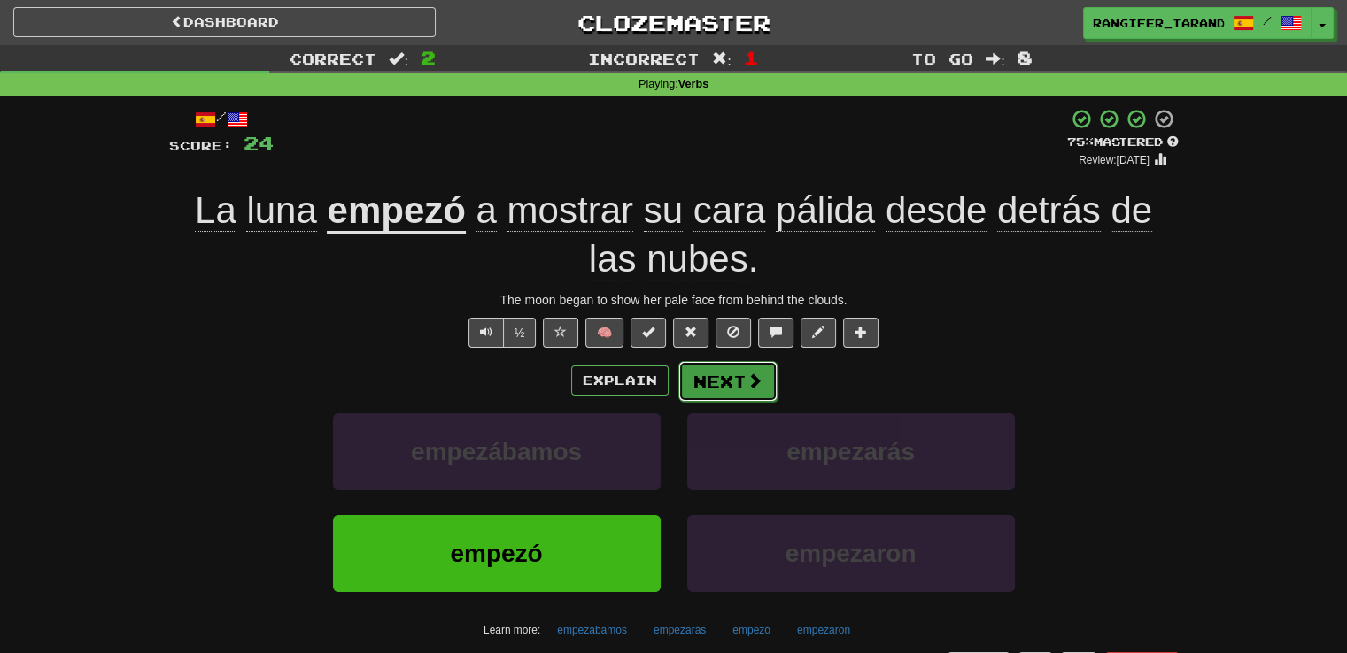
click at [706, 387] on button "Next" at bounding box center [727, 381] width 99 height 41
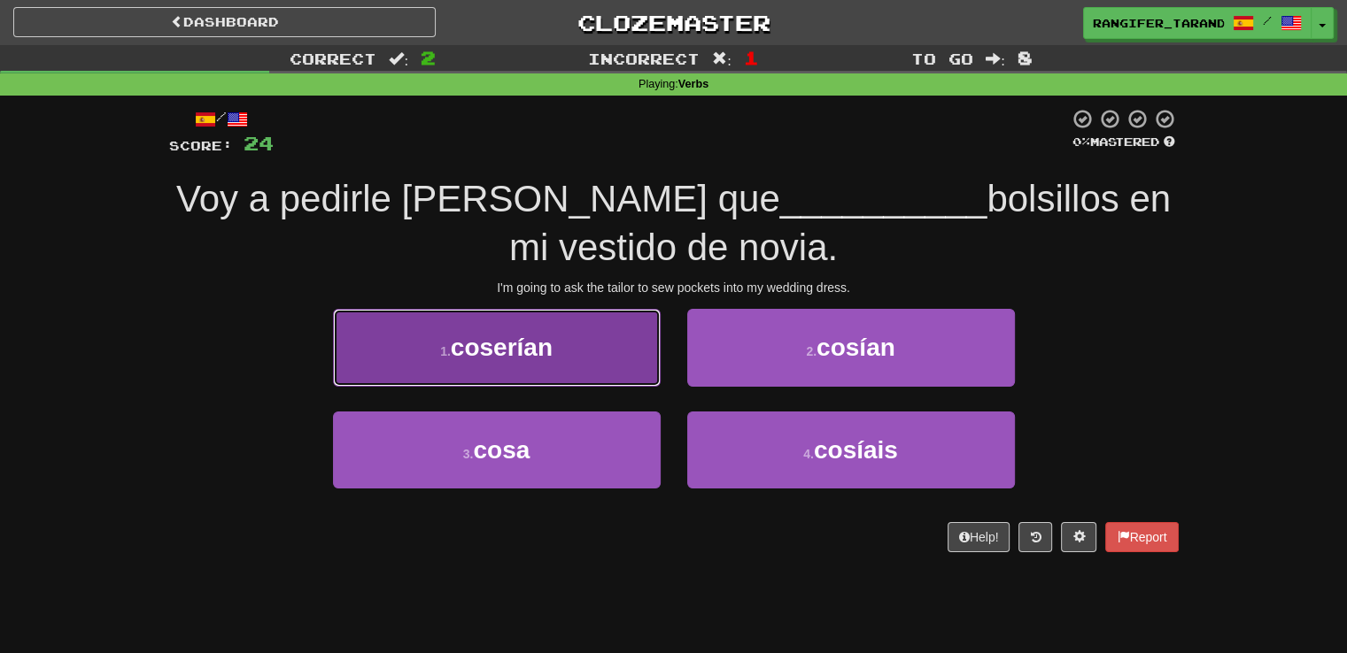
click at [612, 352] on button "1 . [GEOGRAPHIC_DATA]" at bounding box center [497, 347] width 328 height 77
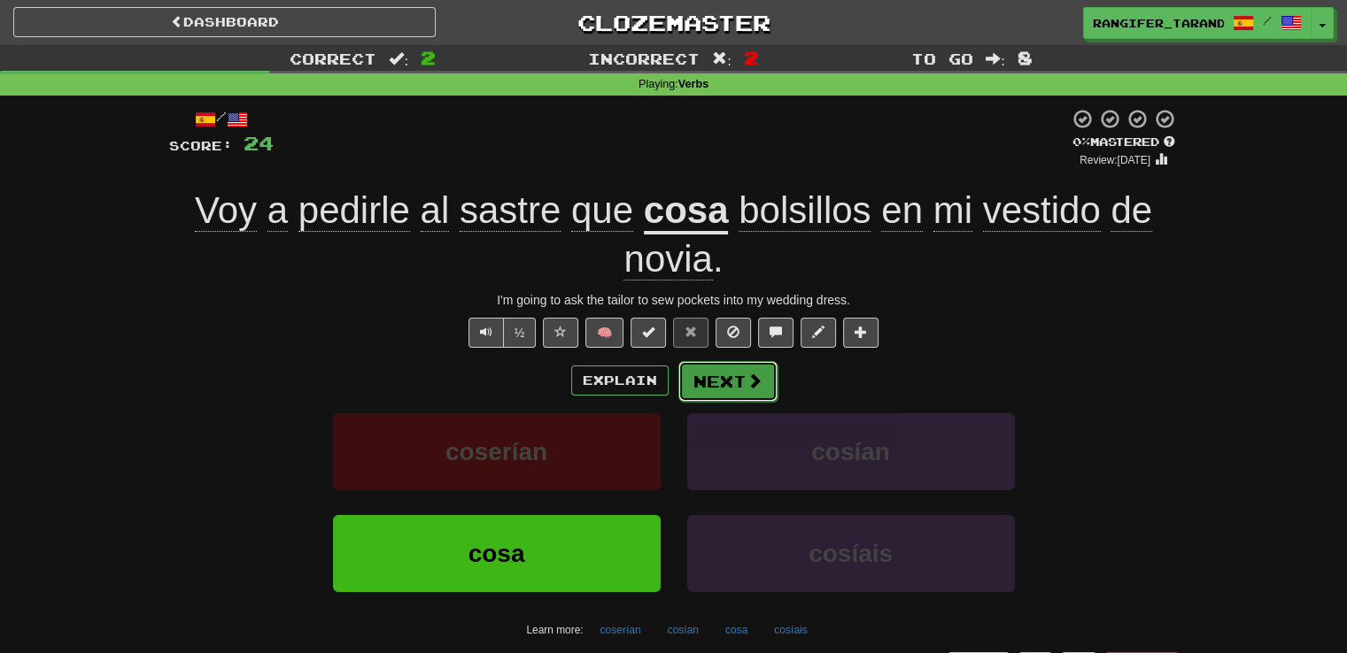
click at [723, 380] on button "Next" at bounding box center [727, 381] width 99 height 41
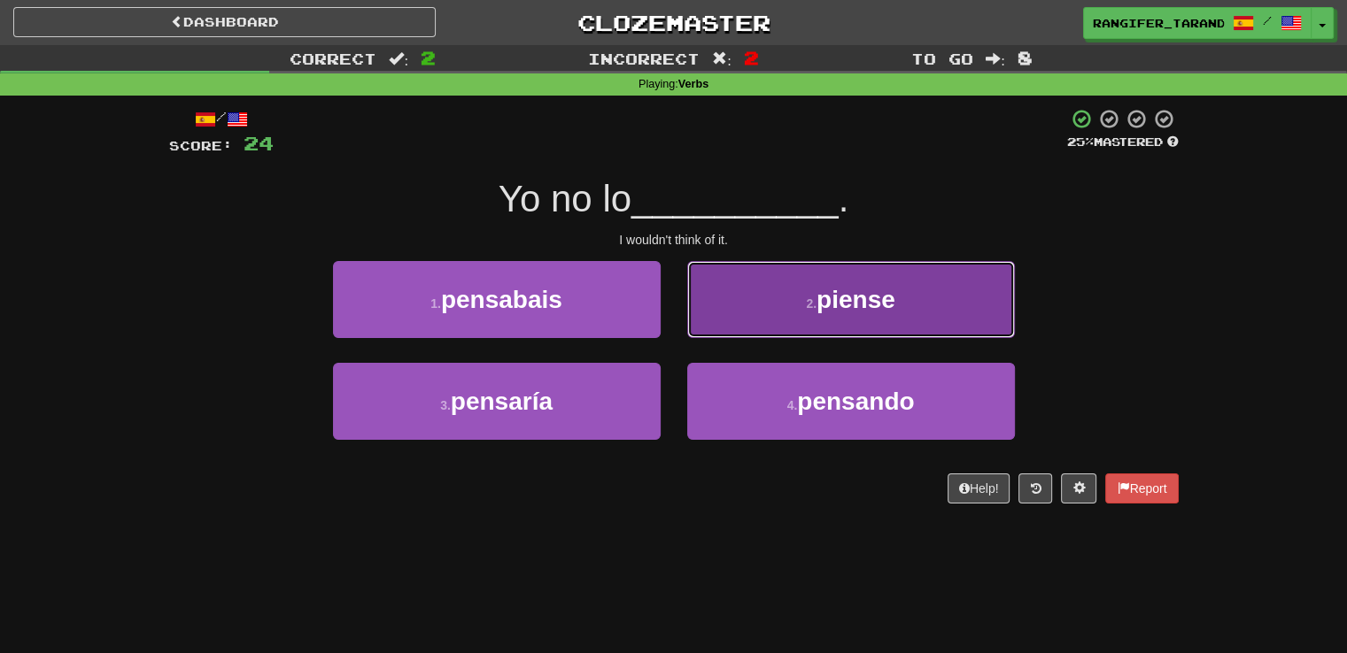
click at [783, 330] on button "2 . [GEOGRAPHIC_DATA]" at bounding box center [851, 299] width 328 height 77
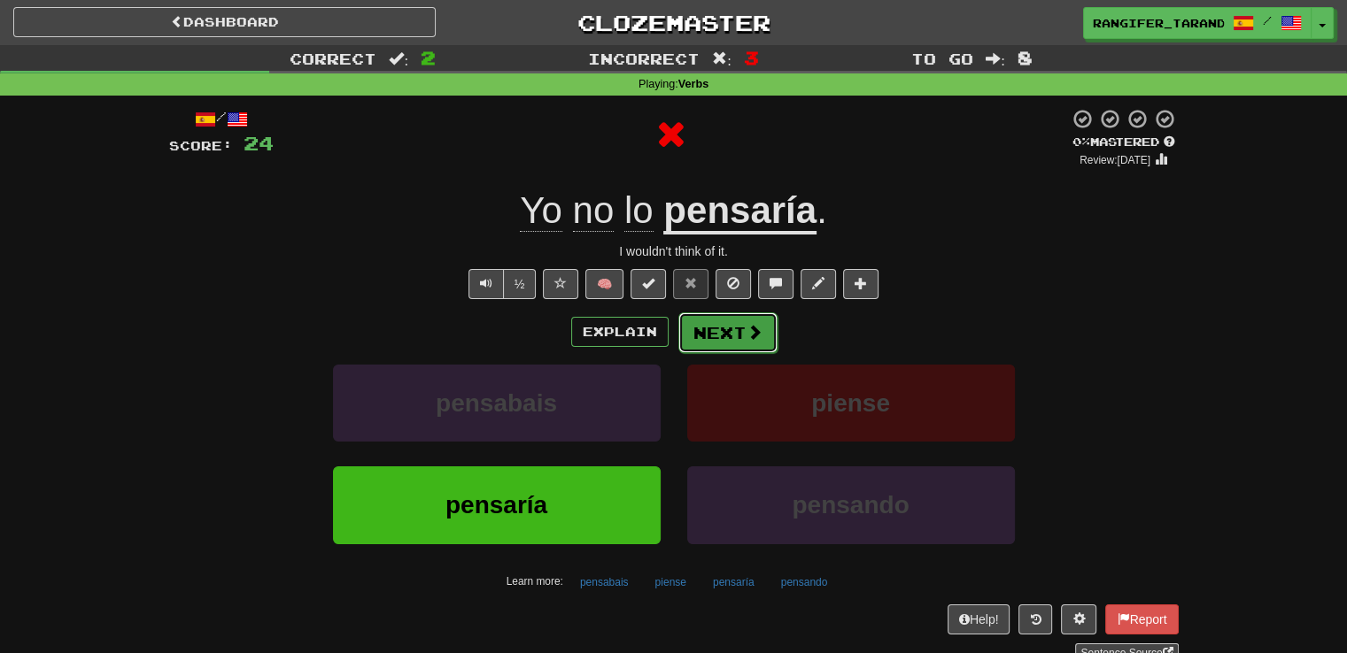
click at [731, 343] on button "Next" at bounding box center [727, 333] width 99 height 41
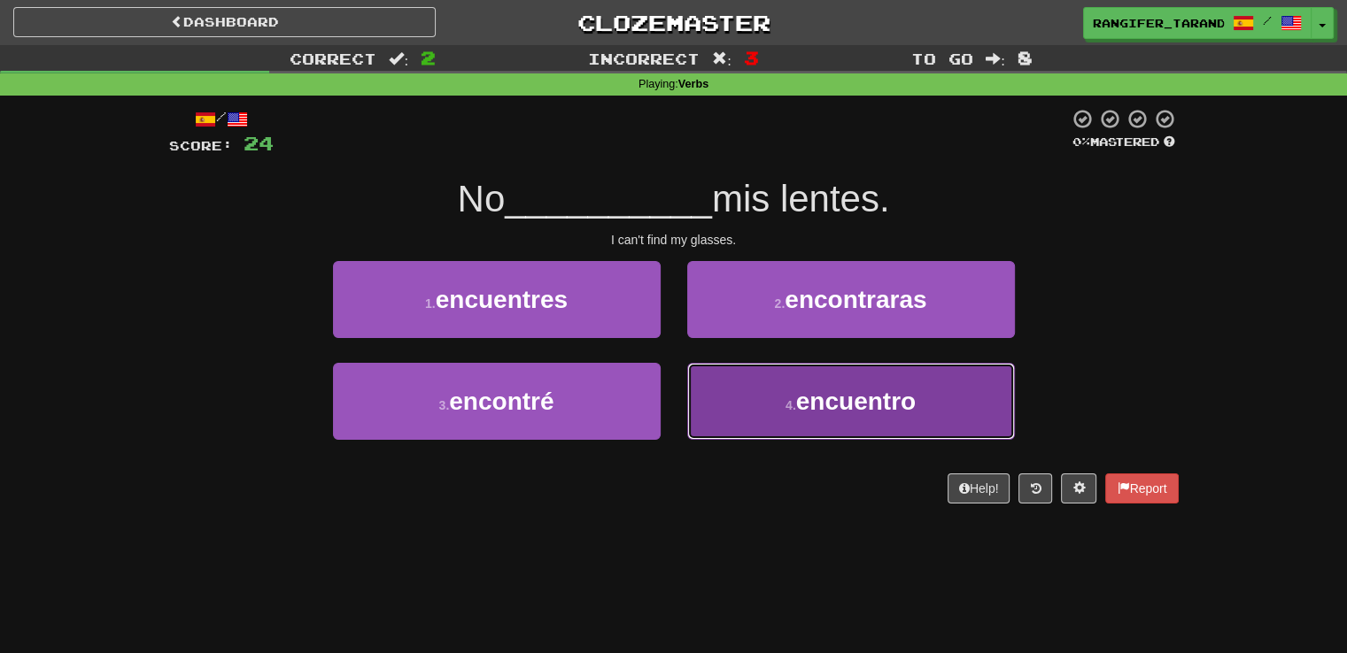
click at [733, 415] on button "4 . encuentro" at bounding box center [851, 401] width 328 height 77
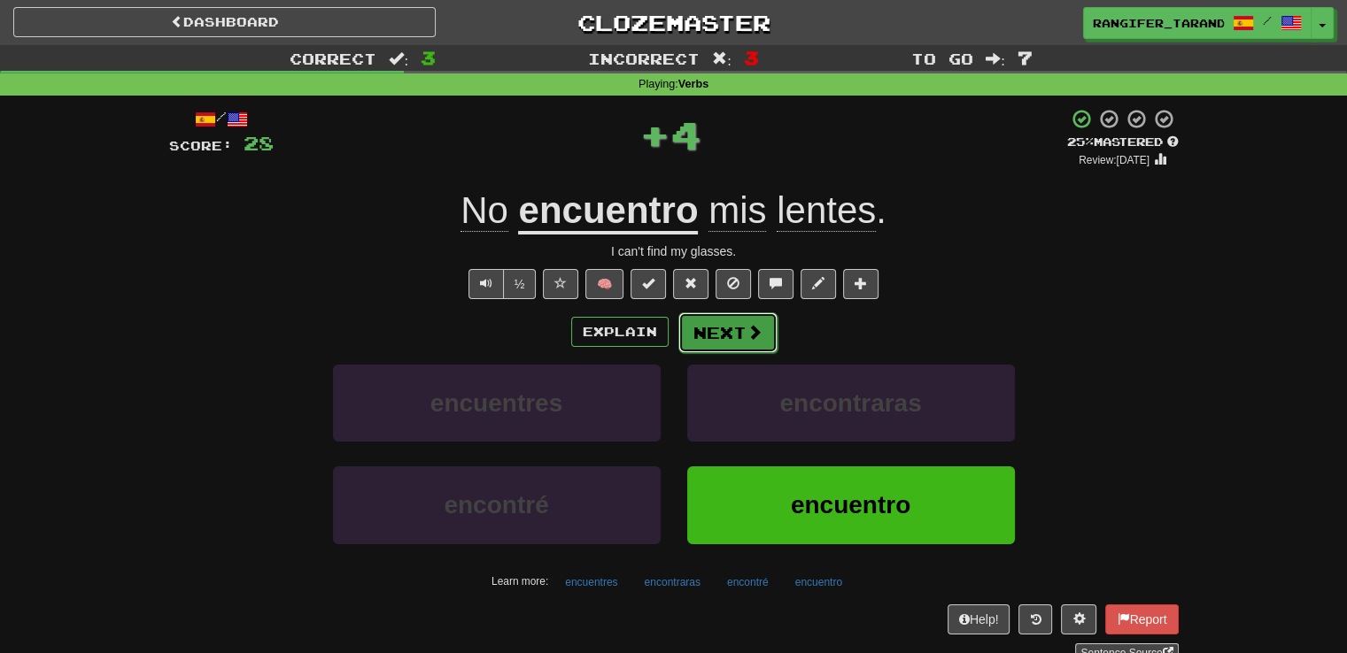
click at [699, 329] on button "Next" at bounding box center [727, 333] width 99 height 41
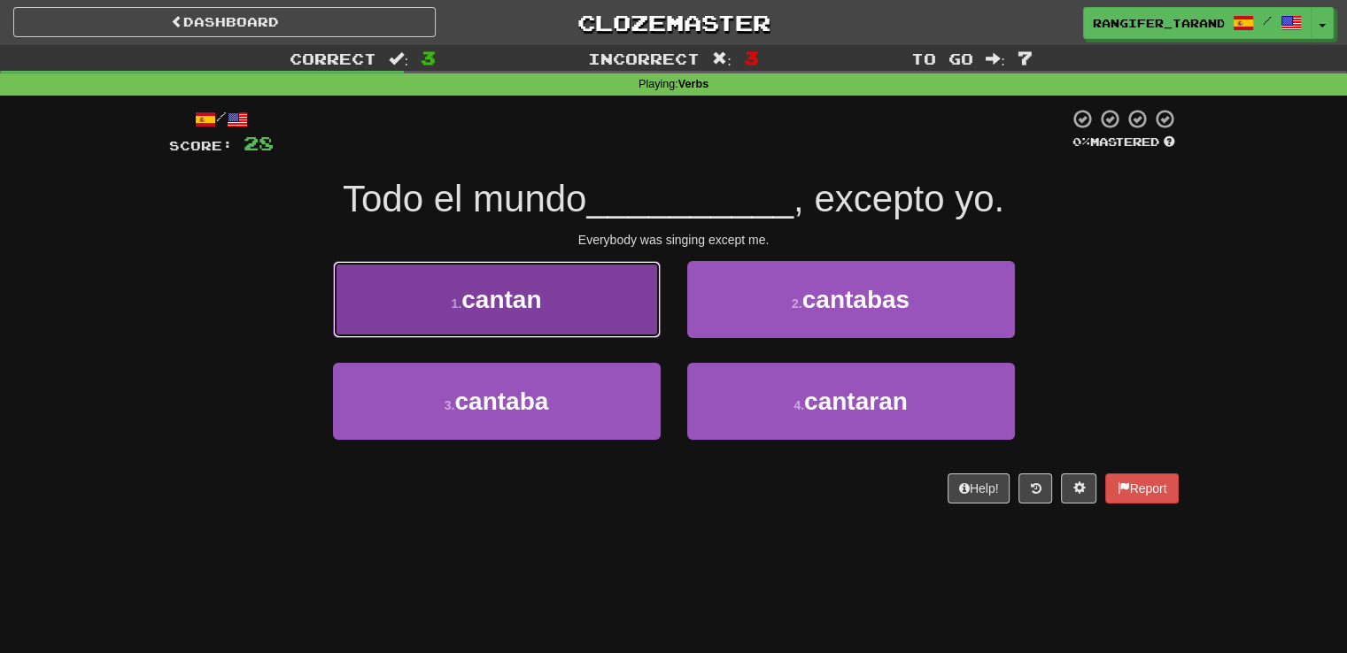
click at [597, 313] on button "1 . cantan" at bounding box center [497, 299] width 328 height 77
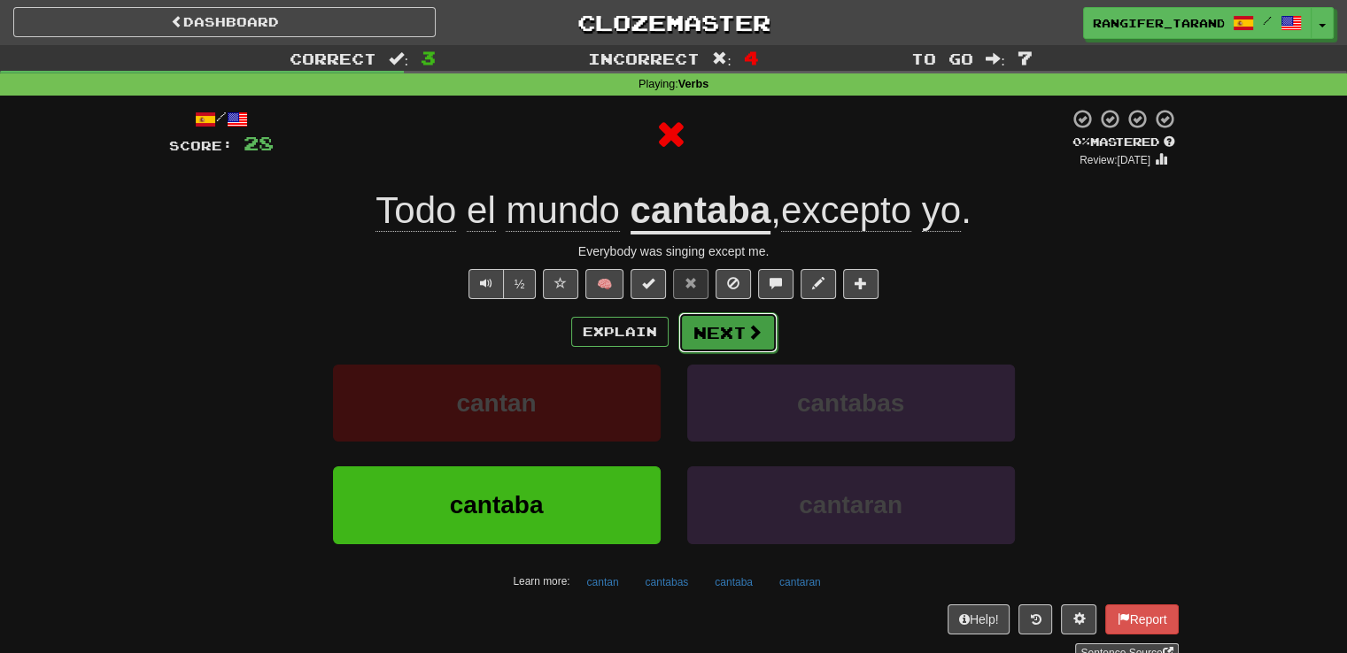
click at [723, 337] on button "Next" at bounding box center [727, 333] width 99 height 41
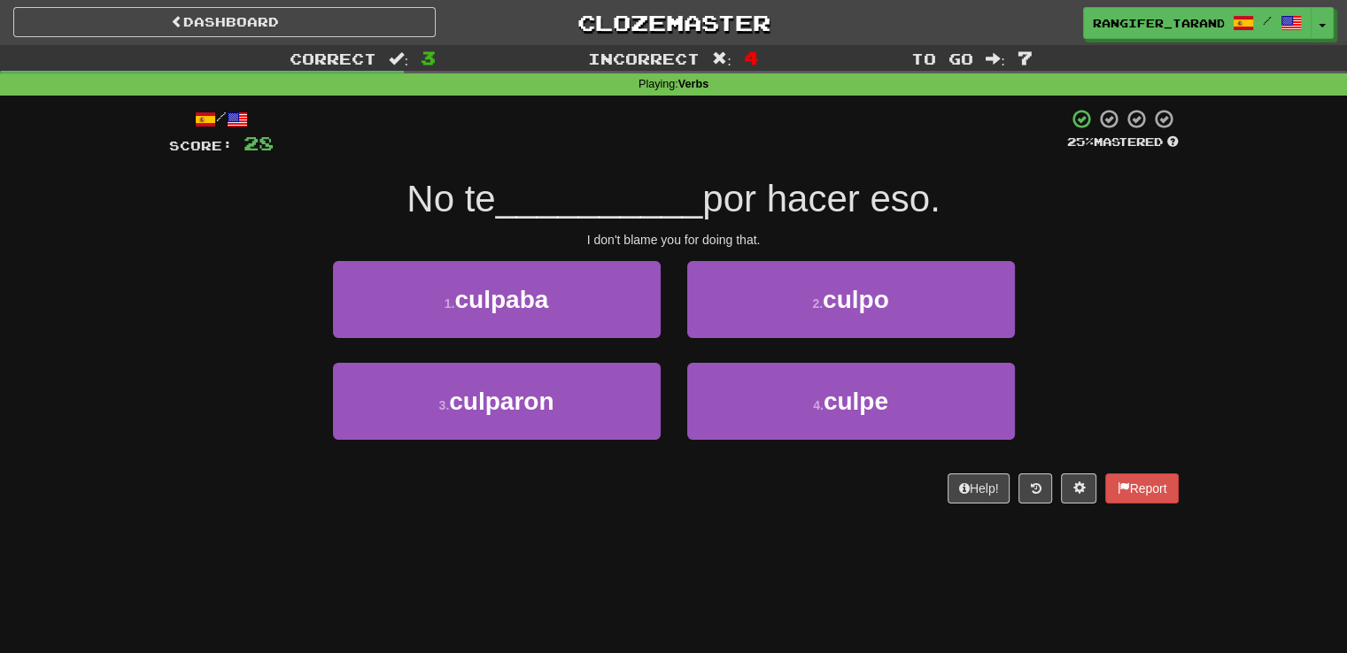
click at [623, 448] on div "3 . culparon" at bounding box center [497, 414] width 354 height 102
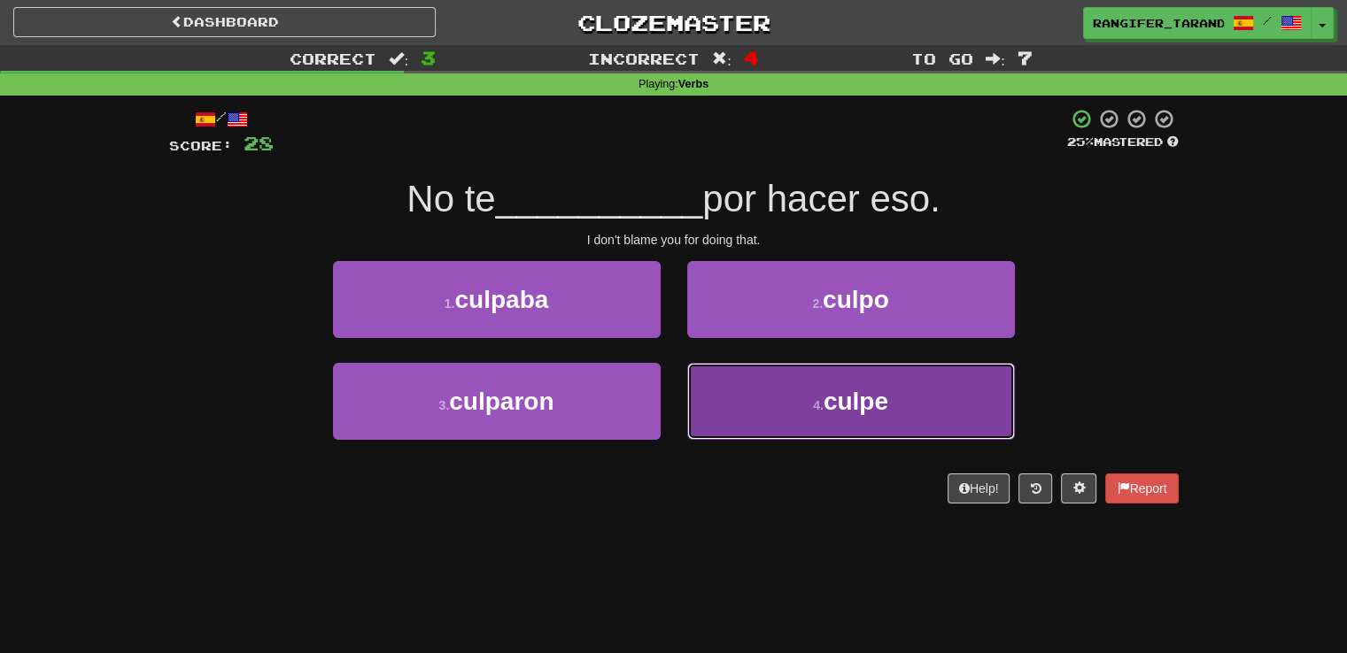
click at [737, 399] on button "4 . culpe" at bounding box center [851, 401] width 328 height 77
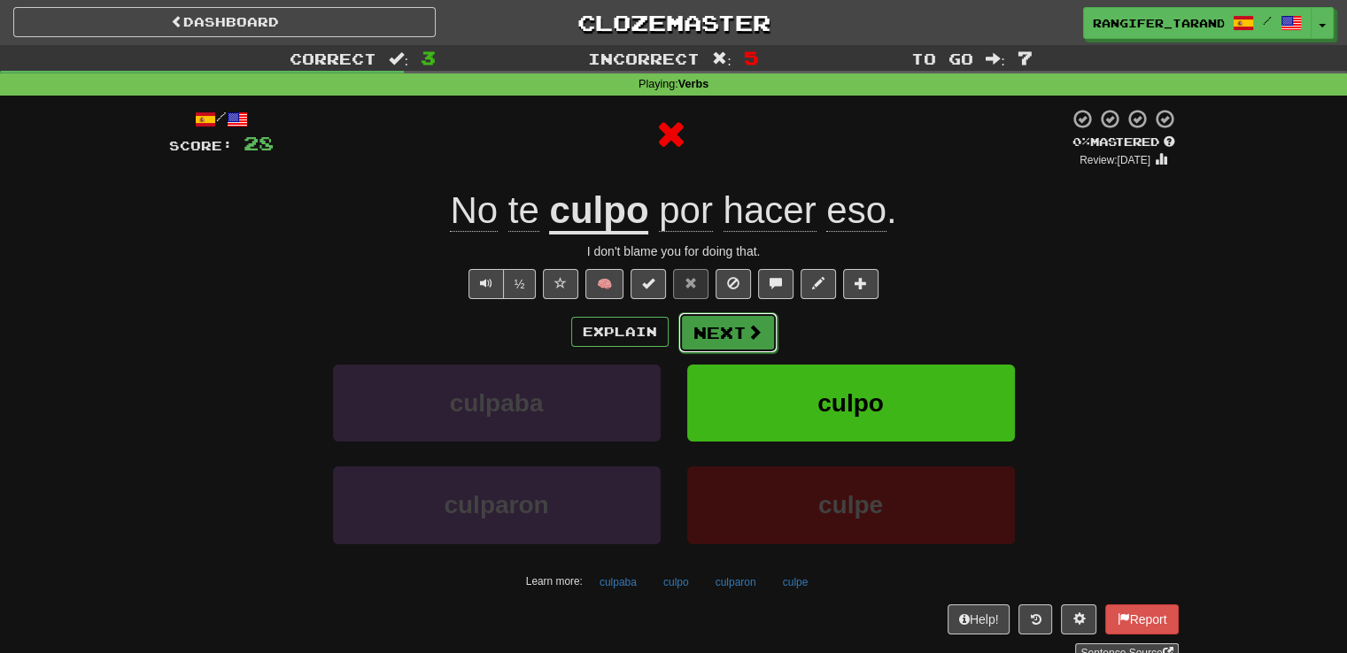
click at [697, 329] on button "Next" at bounding box center [727, 333] width 99 height 41
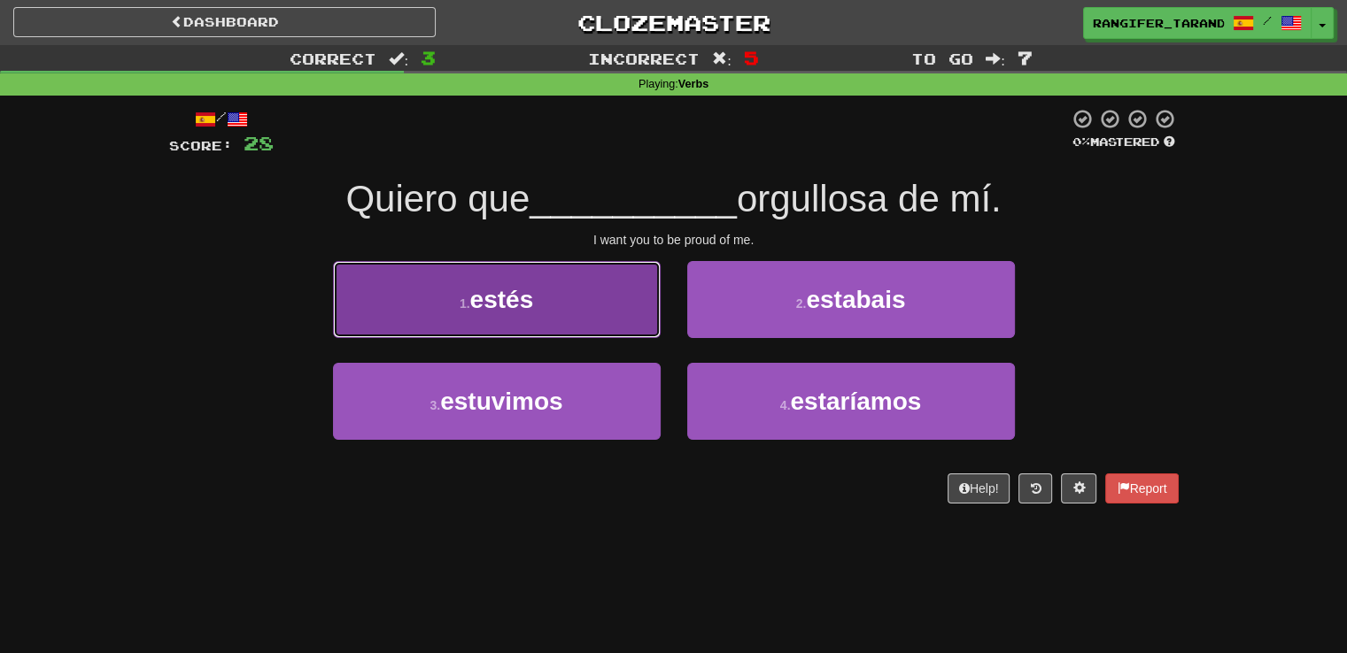
click at [587, 284] on button "1 . estés" at bounding box center [497, 299] width 328 height 77
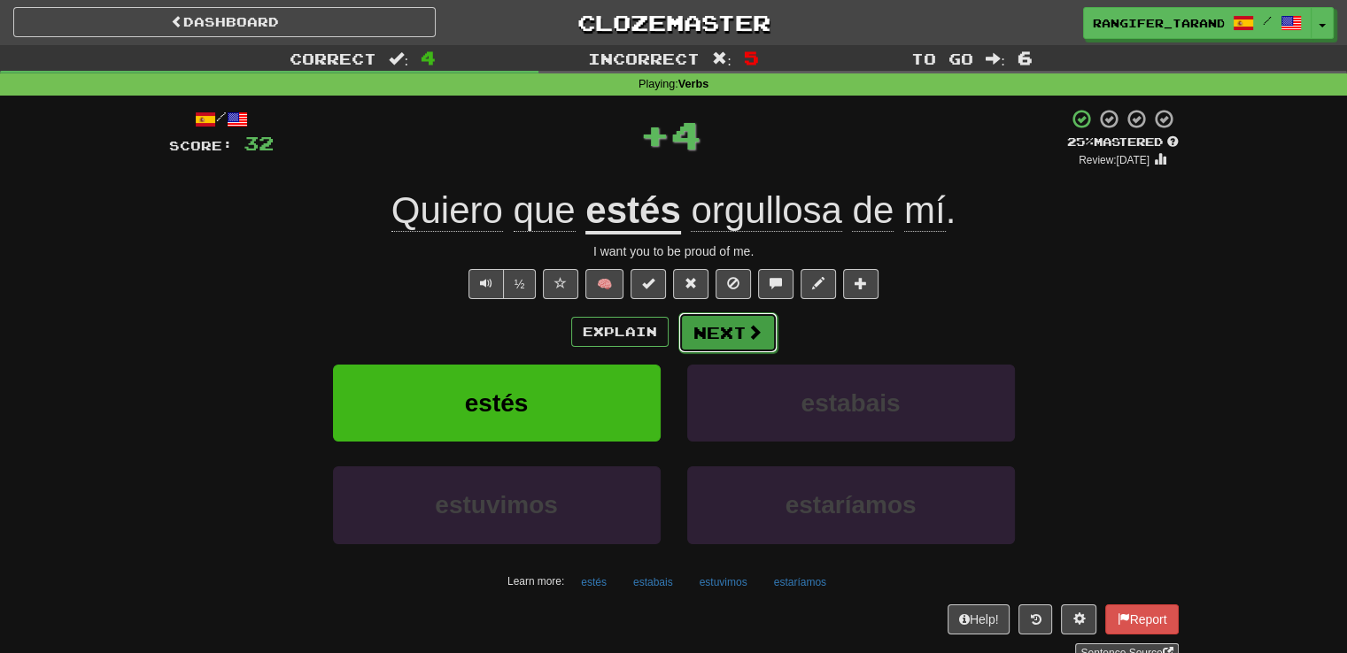
click at [727, 337] on button "Next" at bounding box center [727, 333] width 99 height 41
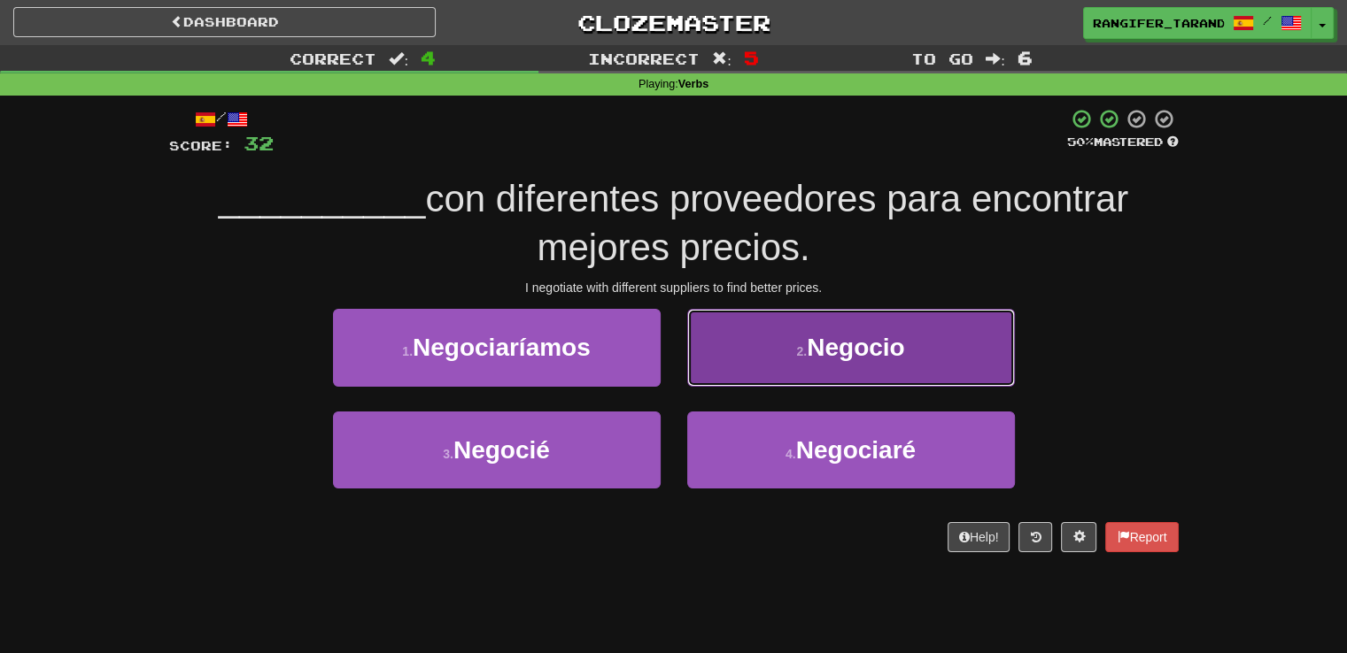
click at [719, 361] on button "2 . Negocio" at bounding box center [851, 347] width 328 height 77
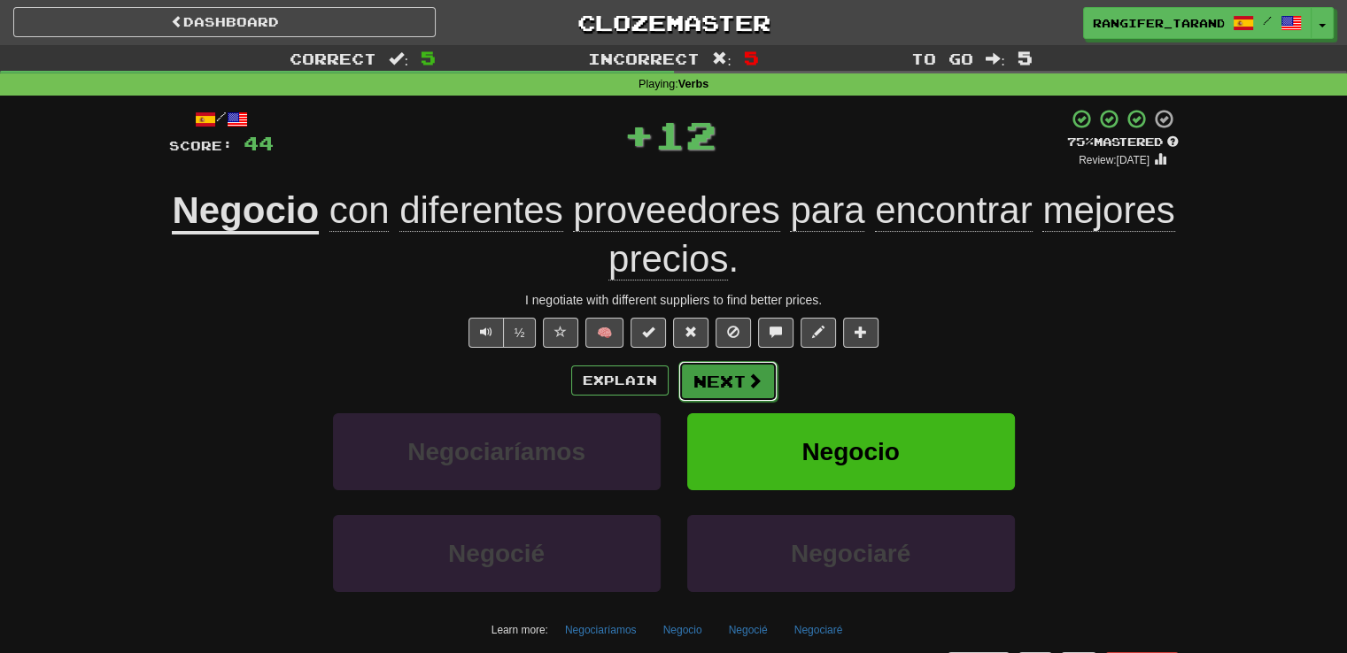
click at [719, 378] on button "Next" at bounding box center [727, 381] width 99 height 41
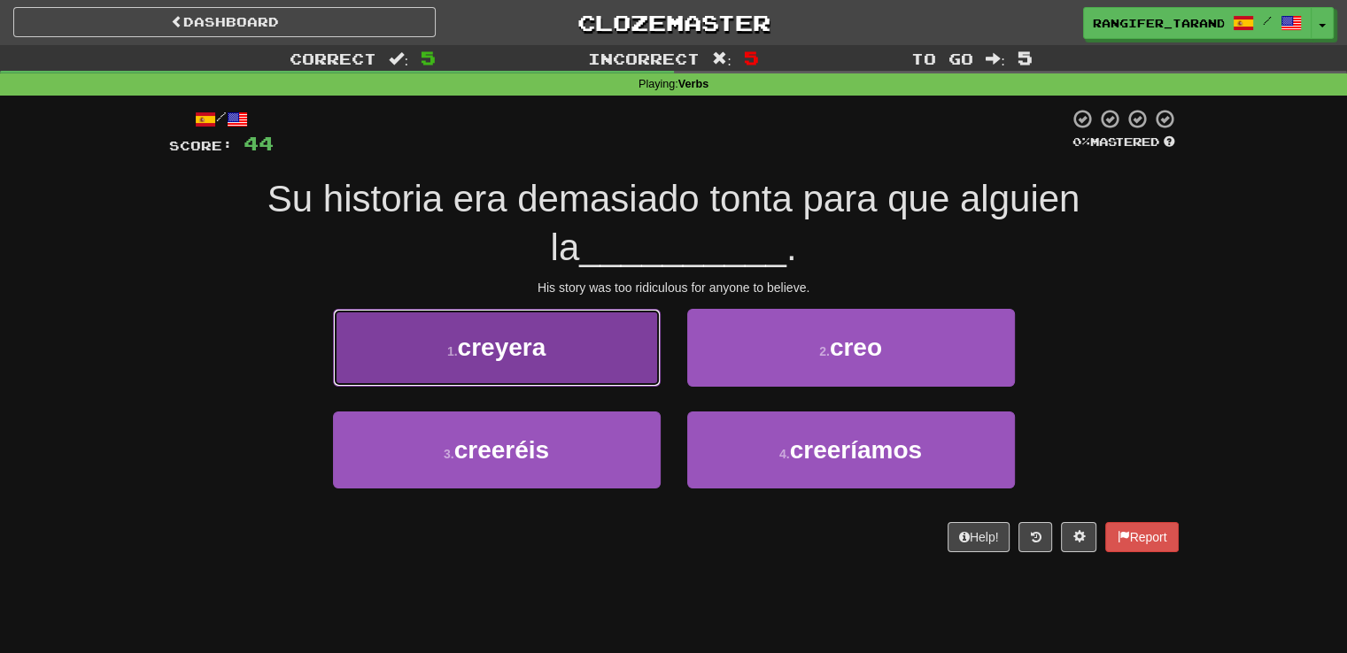
click at [506, 344] on span "creyera" at bounding box center [502, 347] width 89 height 27
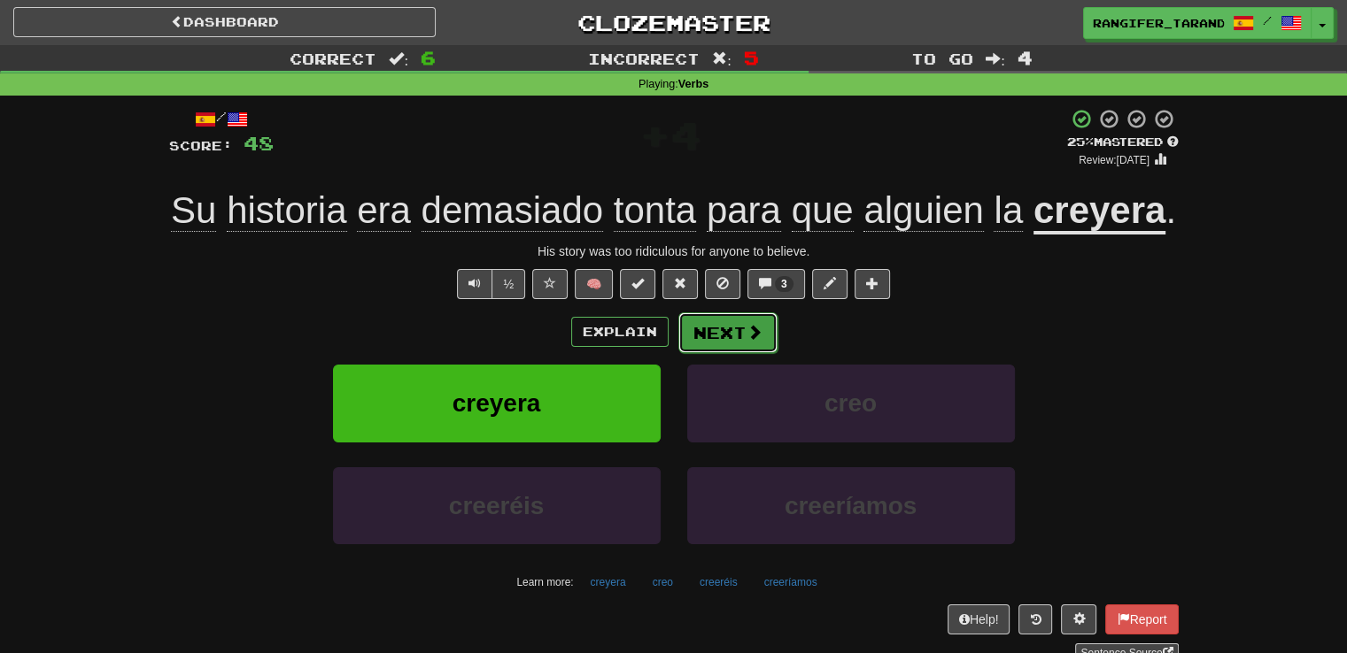
click at [719, 336] on button "Next" at bounding box center [727, 333] width 99 height 41
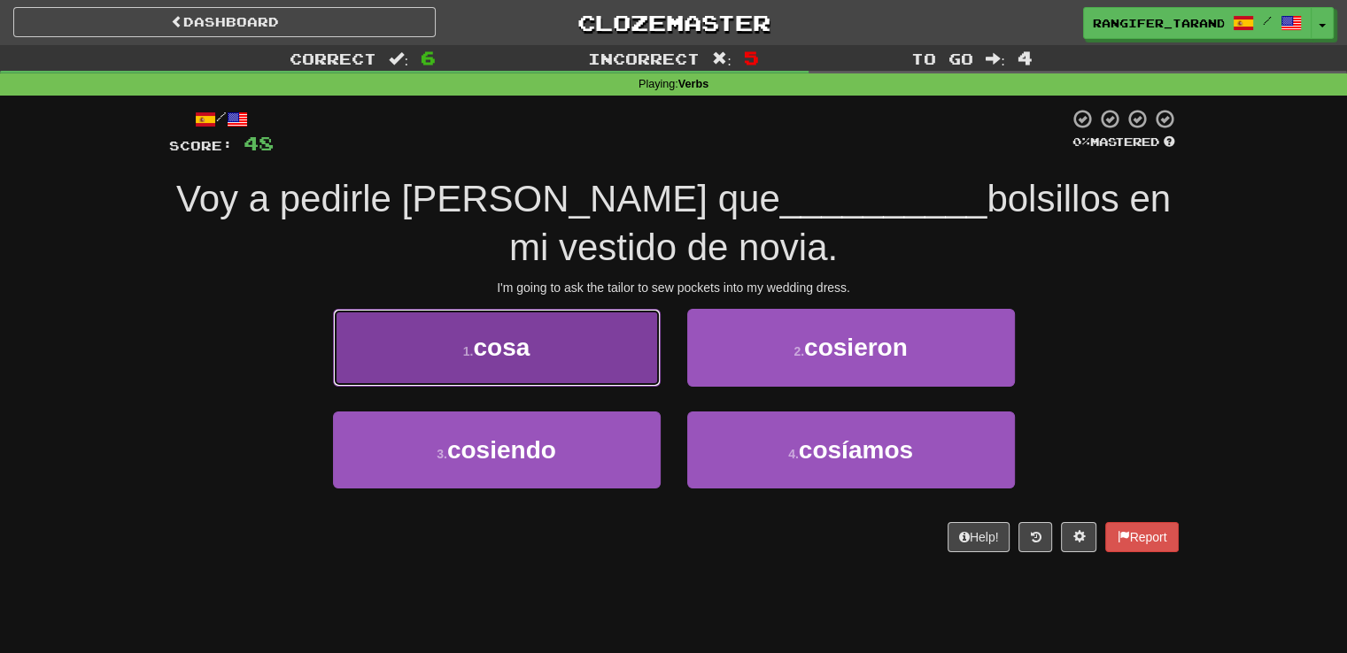
click at [572, 362] on button "1 . cosa" at bounding box center [497, 347] width 328 height 77
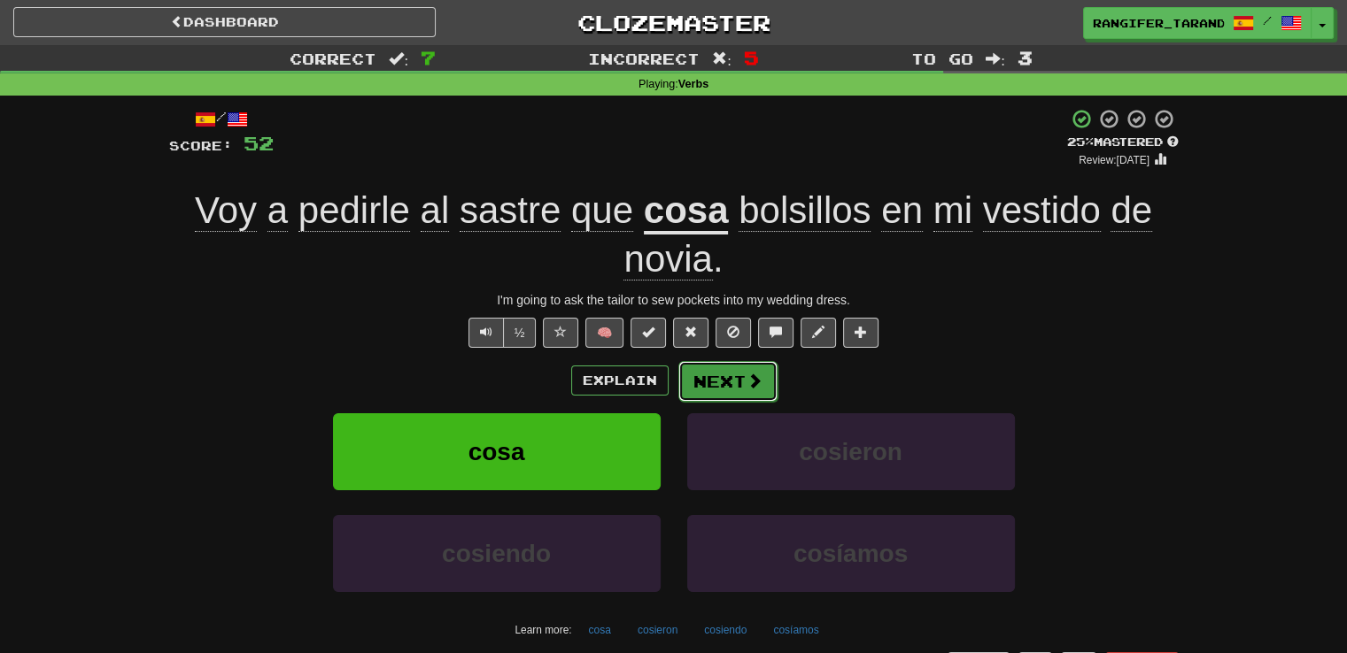
click at [721, 378] on button "Next" at bounding box center [727, 381] width 99 height 41
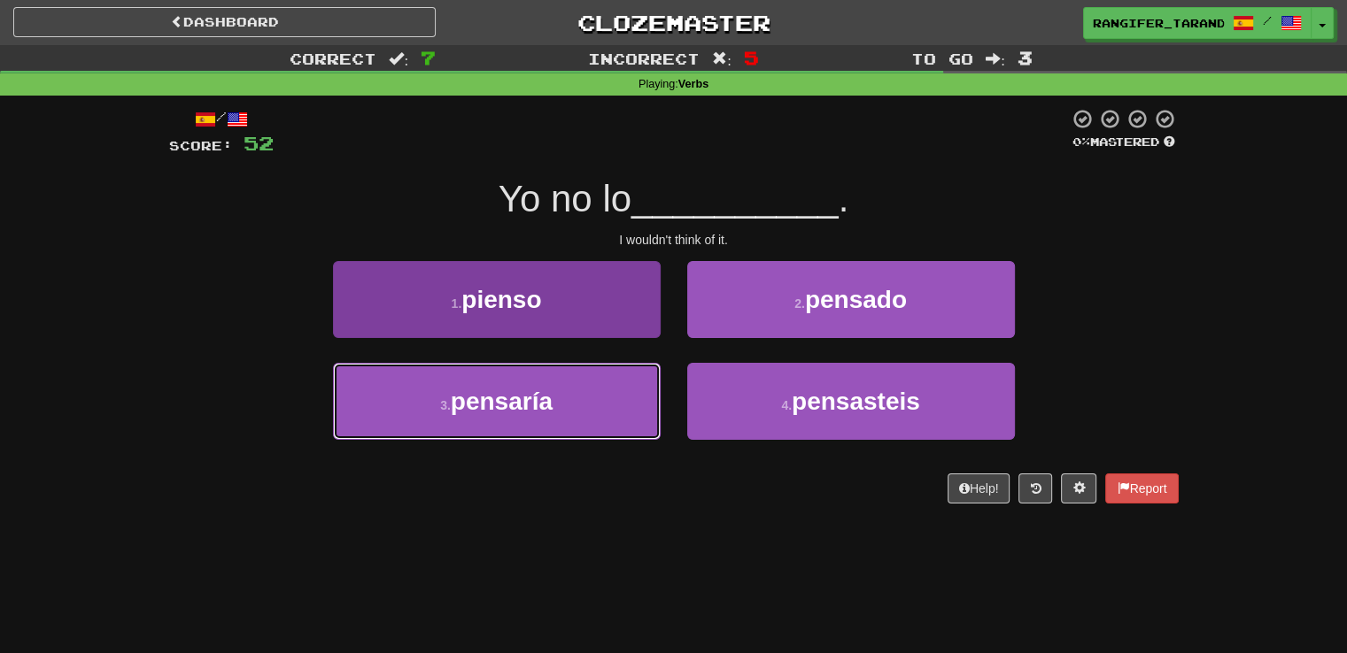
click at [626, 409] on button "3 . pensaría" at bounding box center [497, 401] width 328 height 77
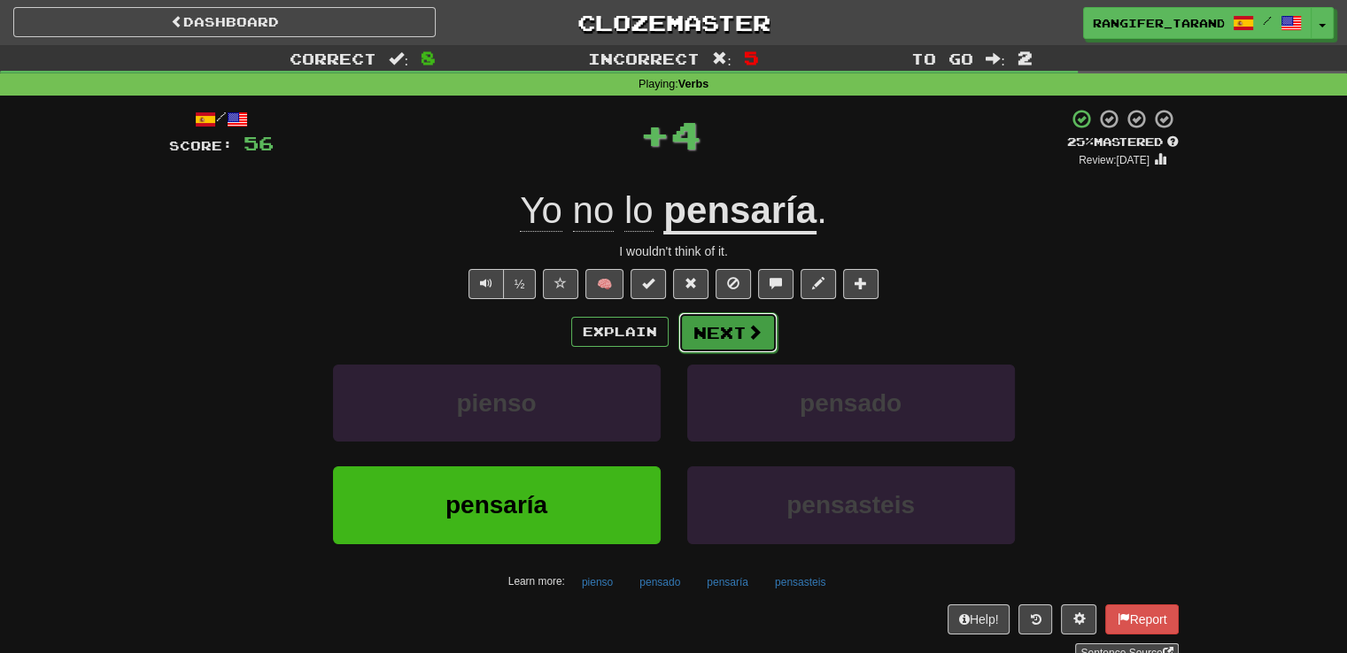
click at [759, 320] on button "Next" at bounding box center [727, 333] width 99 height 41
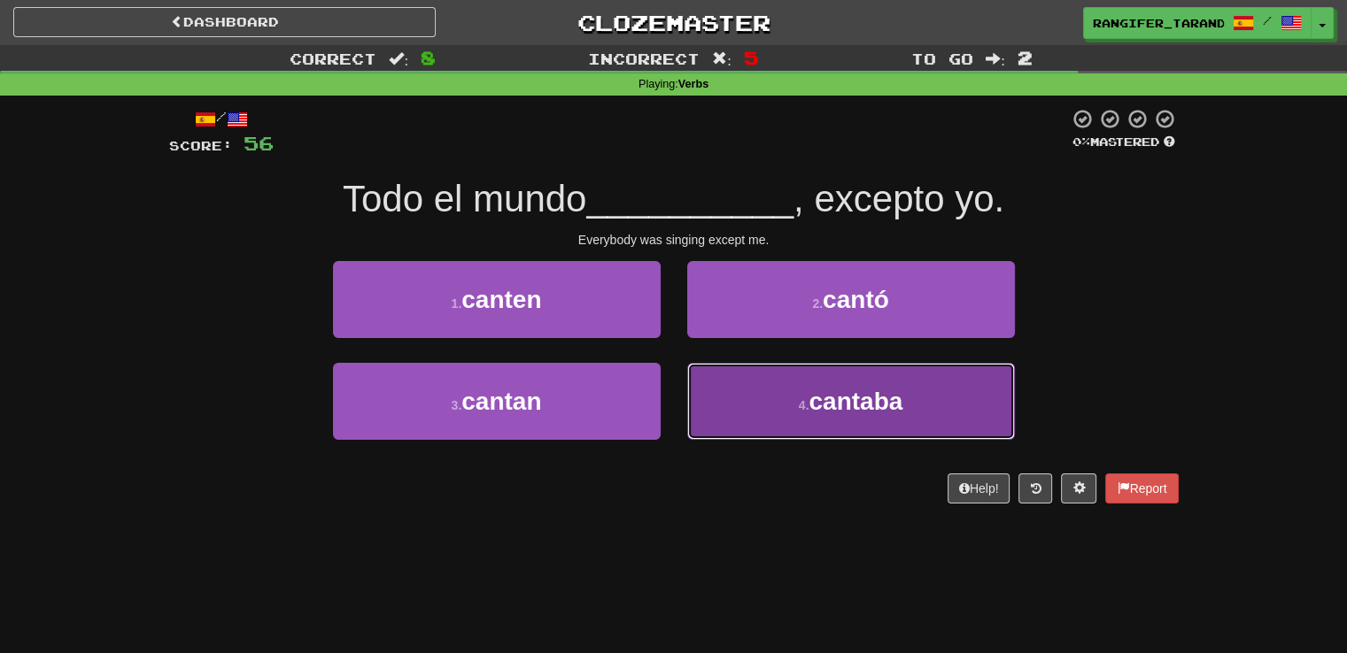
click at [744, 383] on button "4 . cantaba" at bounding box center [851, 401] width 328 height 77
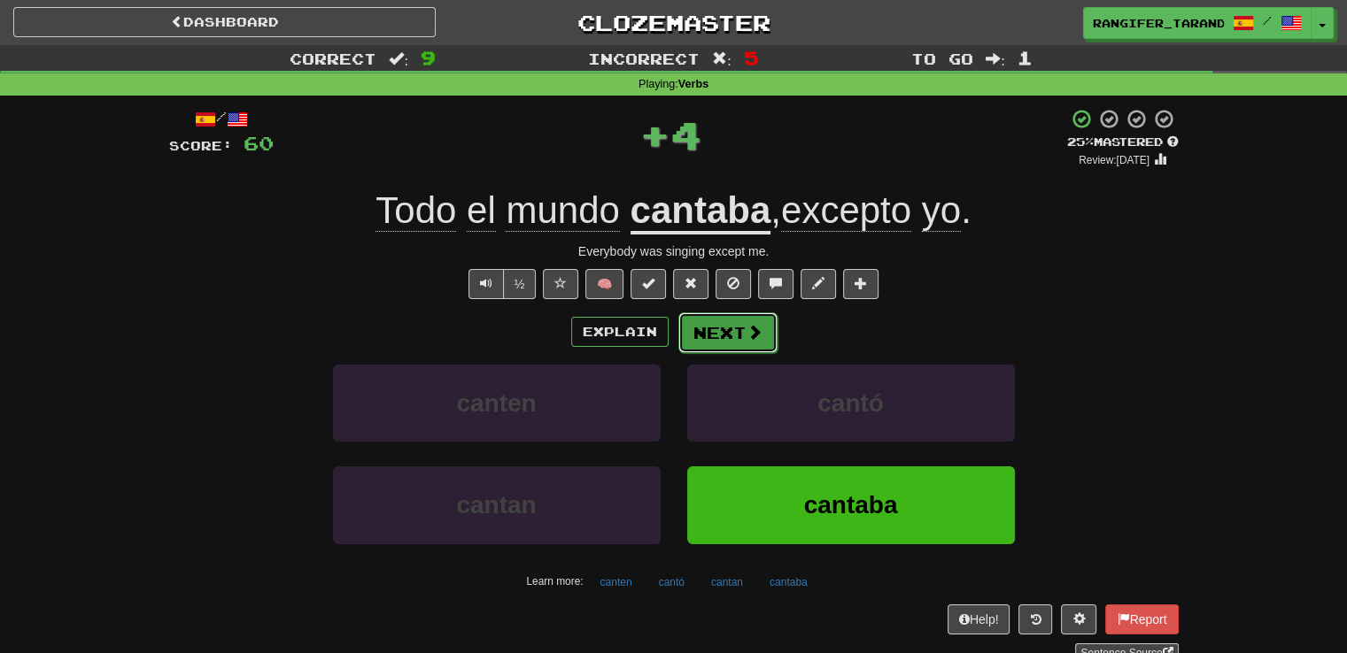
click at [710, 339] on button "Next" at bounding box center [727, 333] width 99 height 41
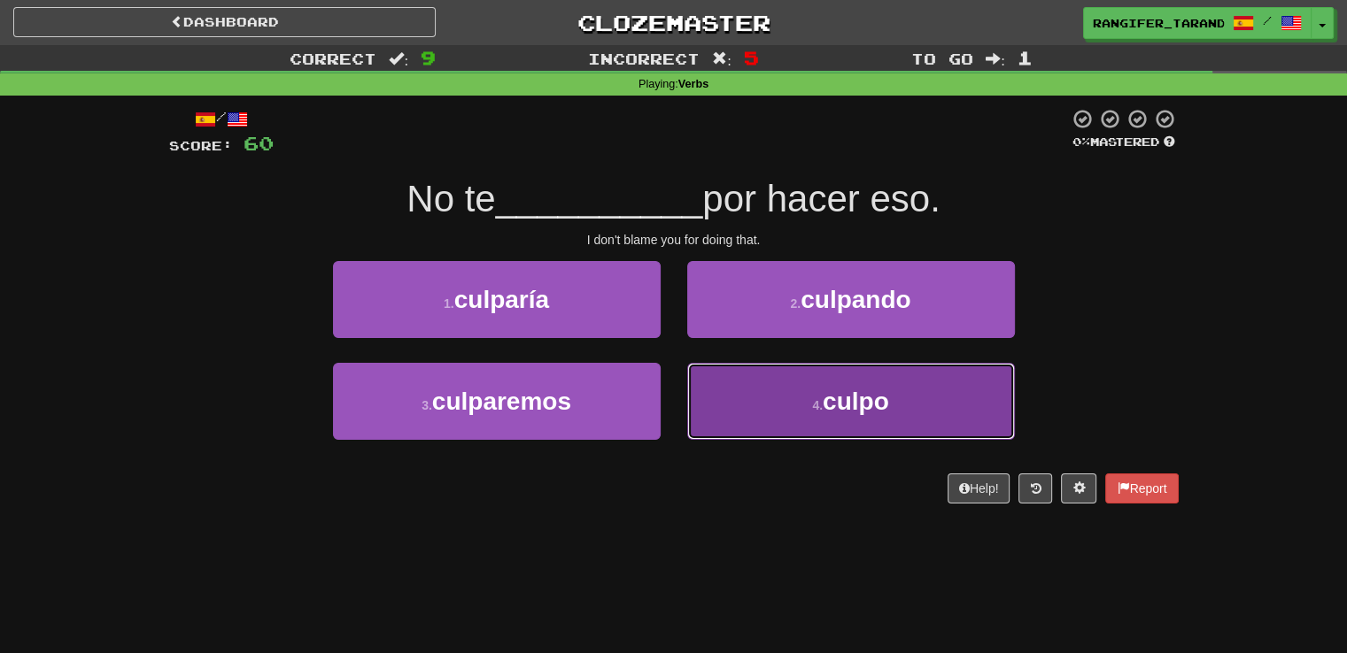
click at [739, 401] on button "4 . [GEOGRAPHIC_DATA]" at bounding box center [851, 401] width 328 height 77
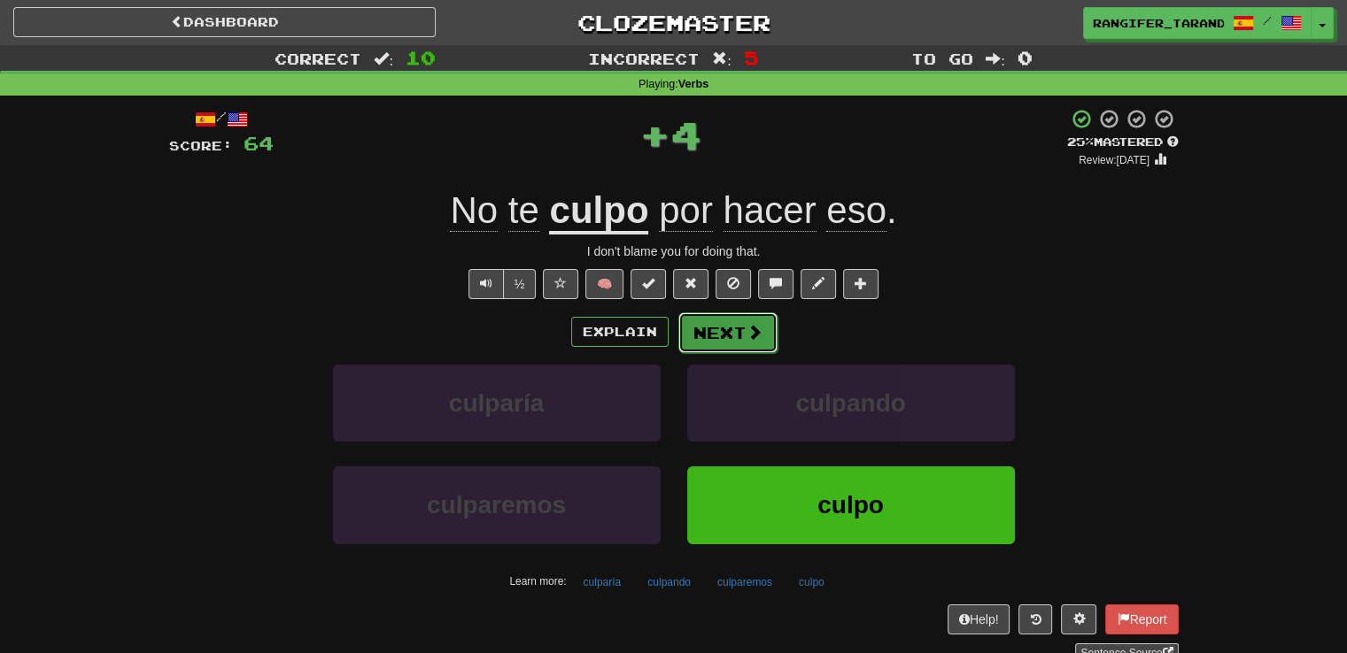
click at [716, 342] on button "Next" at bounding box center [727, 333] width 99 height 41
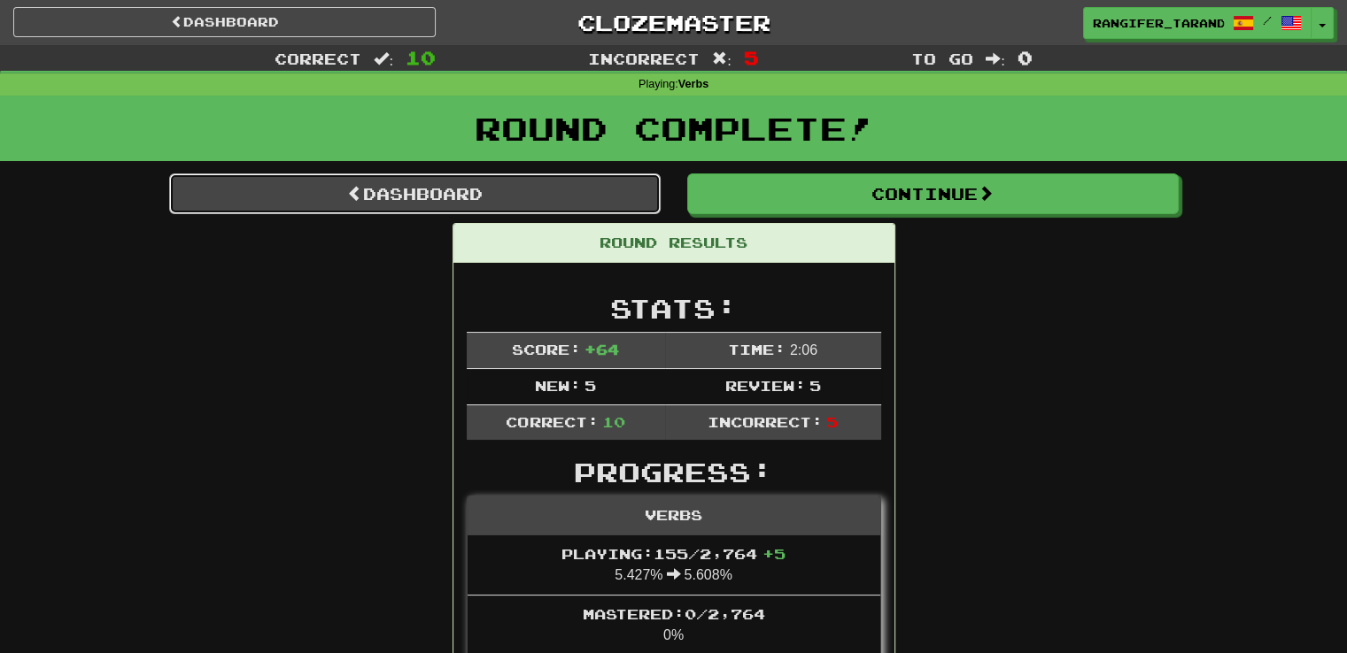
click at [577, 198] on link "Dashboard" at bounding box center [414, 194] width 491 height 41
